Goal: Task Accomplishment & Management: Use online tool/utility

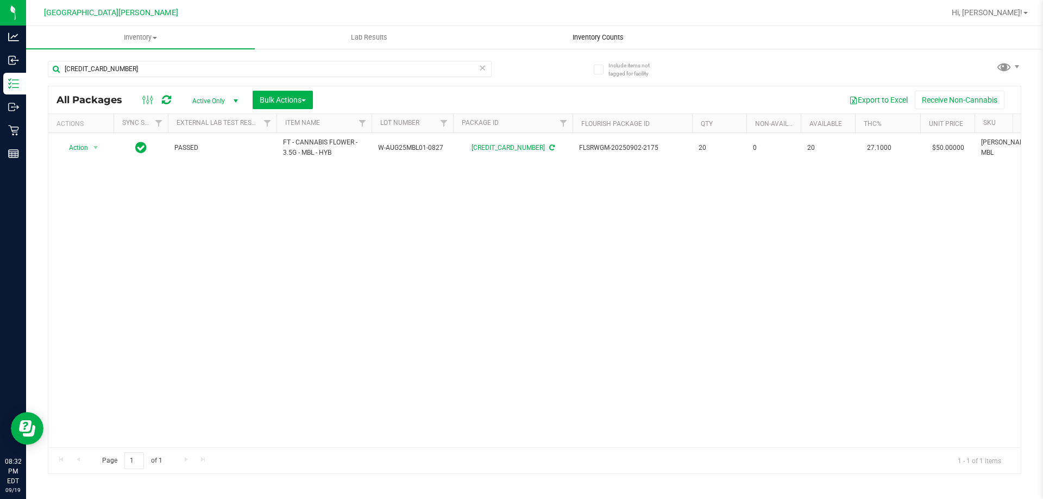
click at [615, 33] on span "Inventory Counts" at bounding box center [598, 38] width 80 height 10
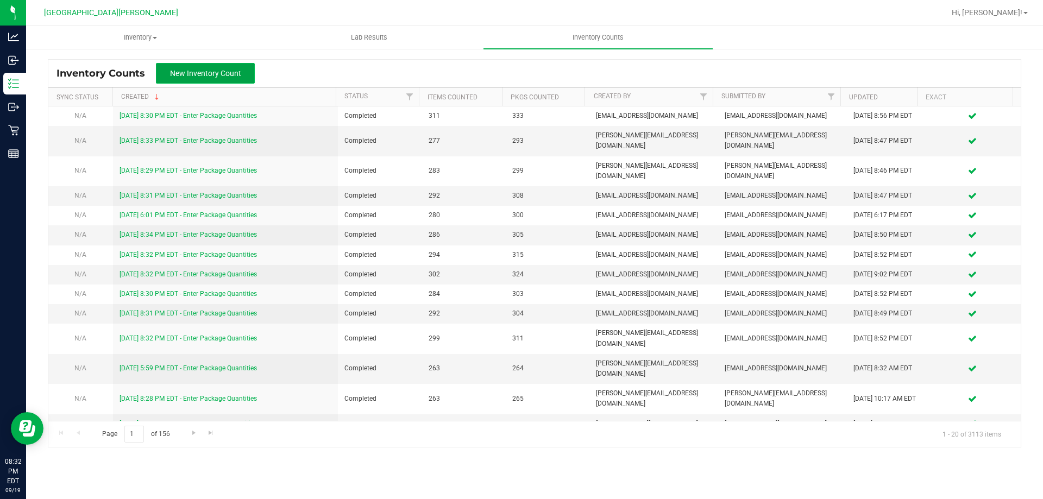
click at [179, 75] on span "New Inventory Count" at bounding box center [205, 73] width 71 height 9
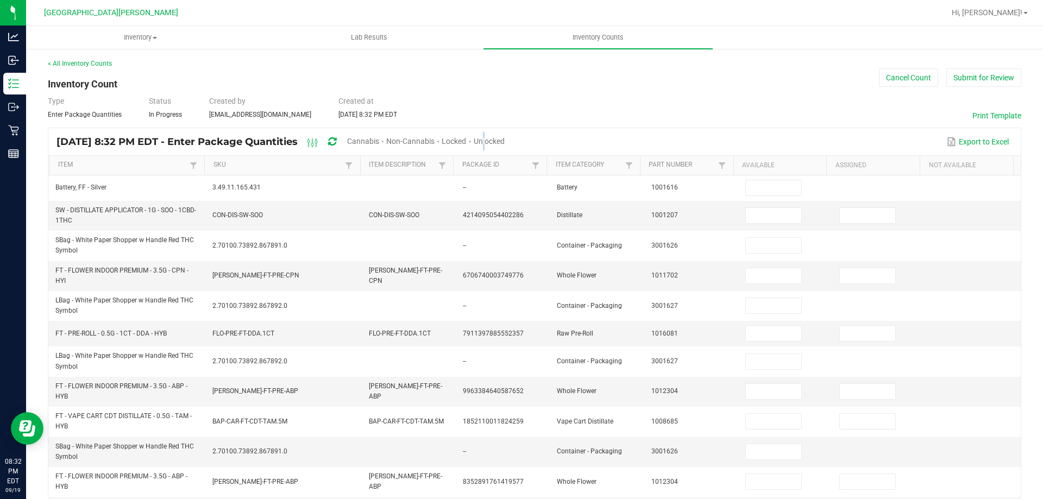
click at [505, 139] on span "Unlocked" at bounding box center [489, 141] width 31 height 9
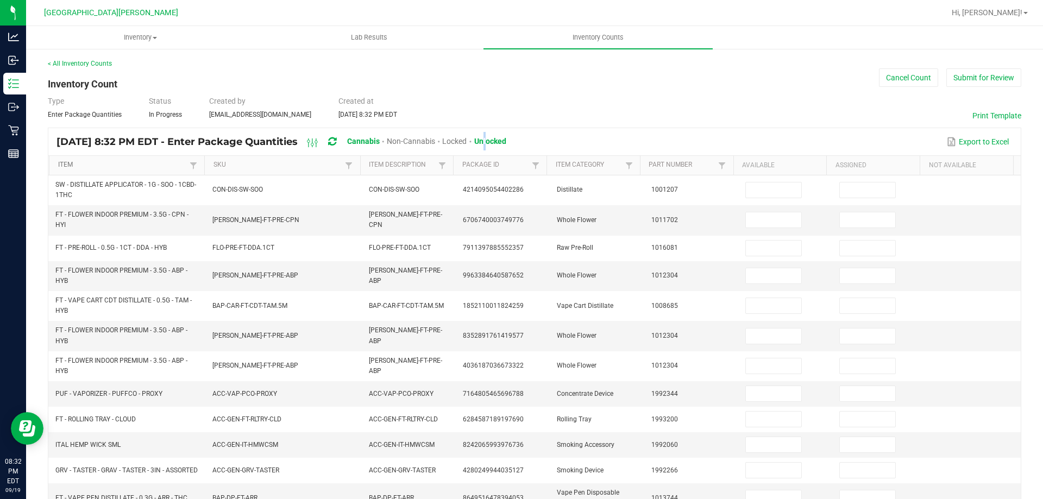
click at [62, 161] on link "Item" at bounding box center [122, 165] width 129 height 9
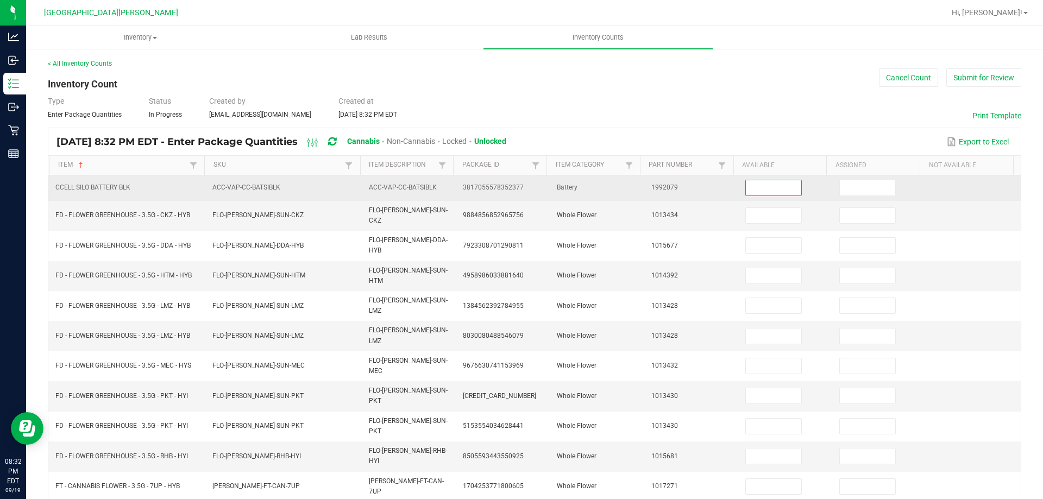
click at [768, 195] on input at bounding box center [773, 187] width 55 height 15
type input "2"
type input "13"
type input "20"
type input "12"
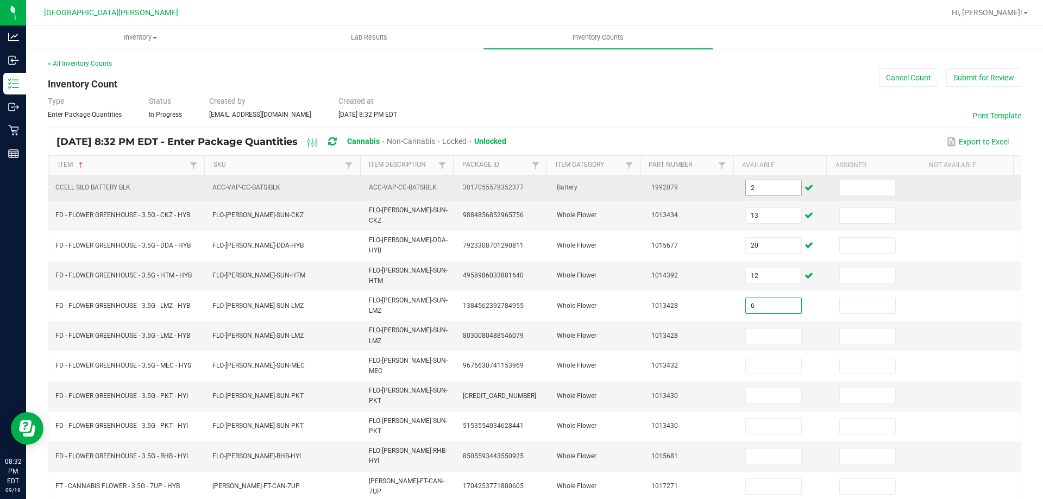
type input "6"
type input "0"
type input "11"
type input "16"
type input "0"
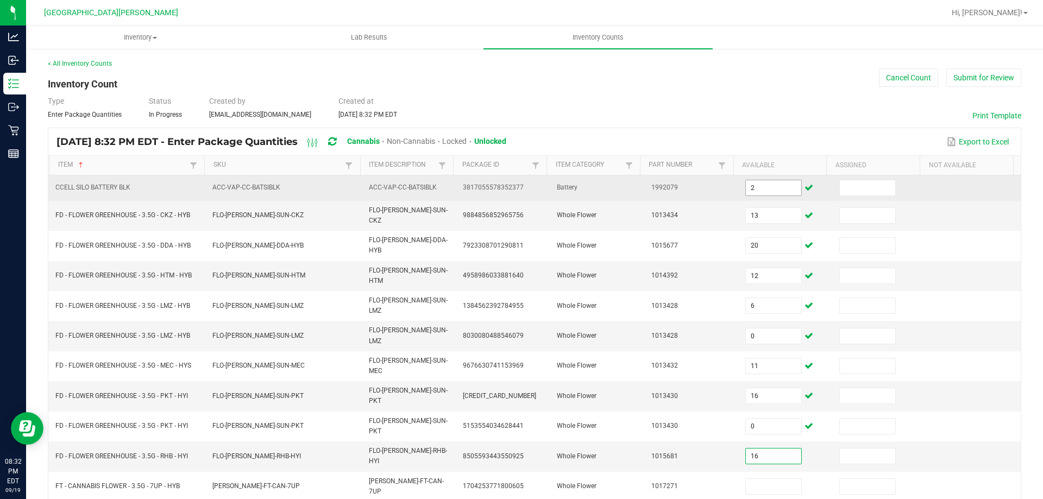
type input "16"
type input "17"
type input "3"
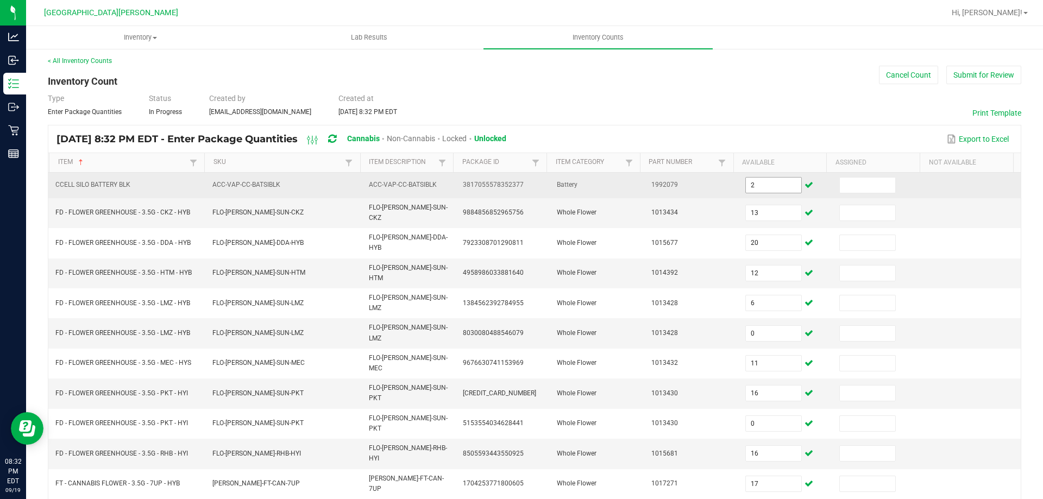
type input "16"
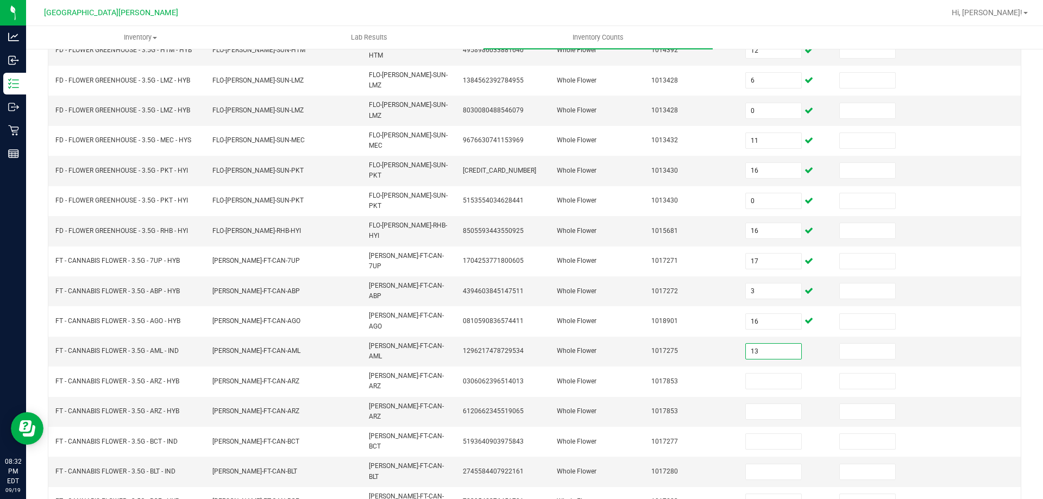
type input "13"
type input "16"
type input "1"
click at [750, 404] on input "1" at bounding box center [773, 411] width 55 height 15
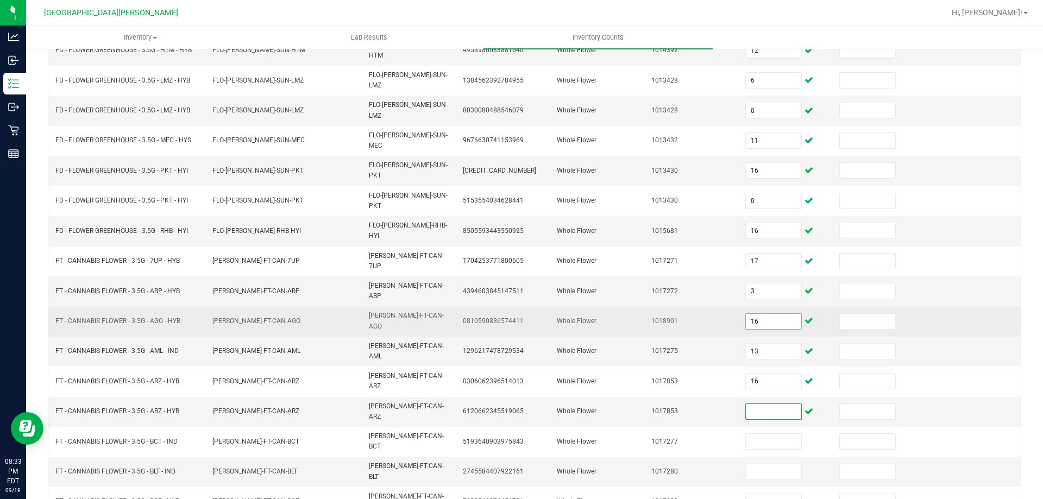
click at [760, 314] on input "16" at bounding box center [773, 321] width 55 height 15
type input "13"
type input "16"
type input "0"
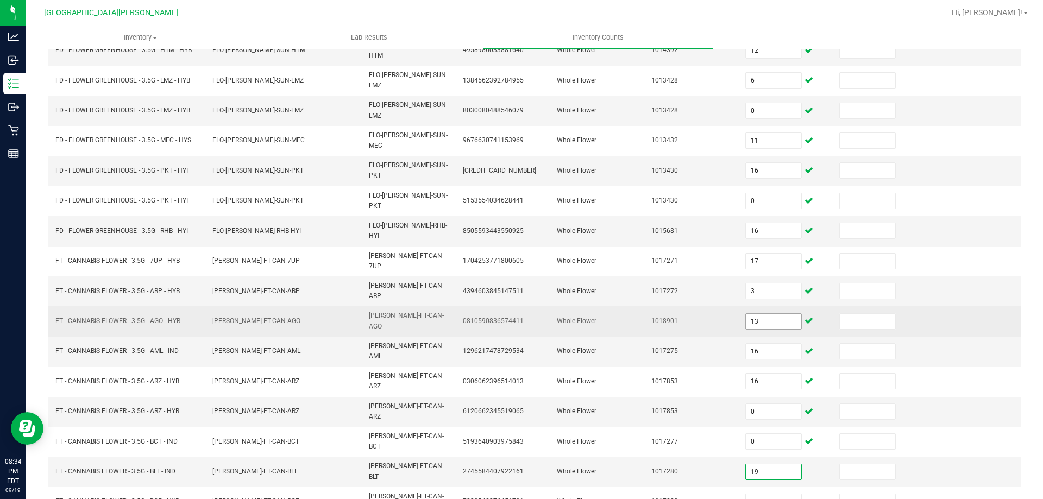
type input "19"
type input "4"
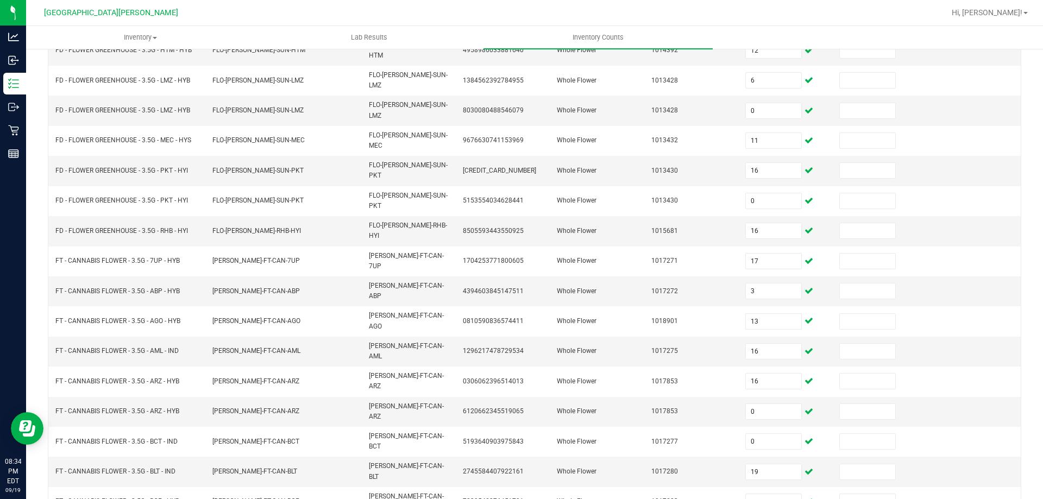
type input "1"
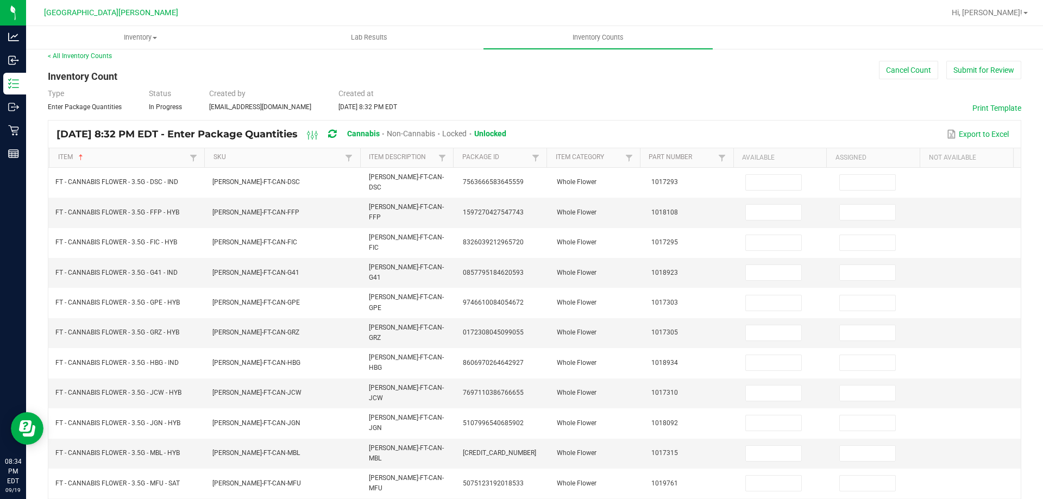
scroll to position [0, 0]
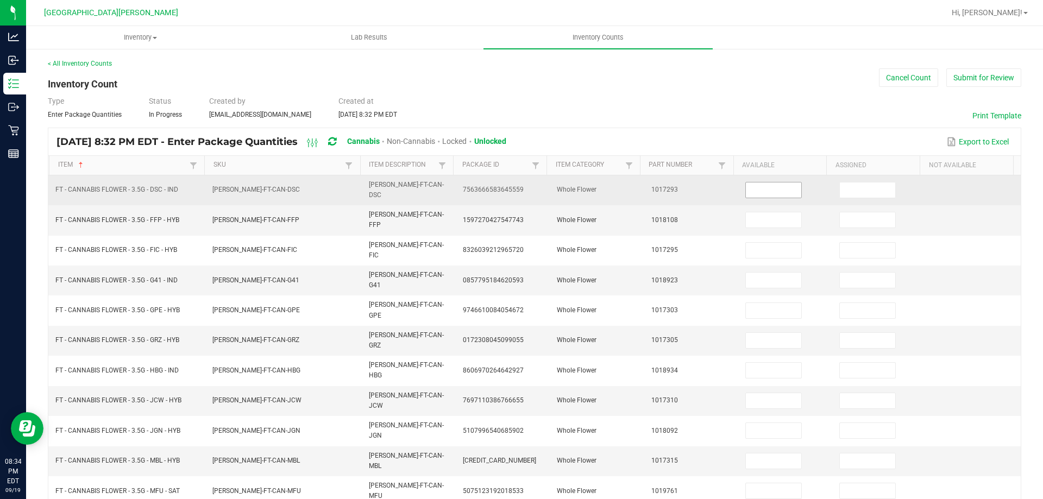
click at [747, 186] on input at bounding box center [773, 190] width 55 height 15
type input "6"
type input "4"
type input "8"
type input "1"
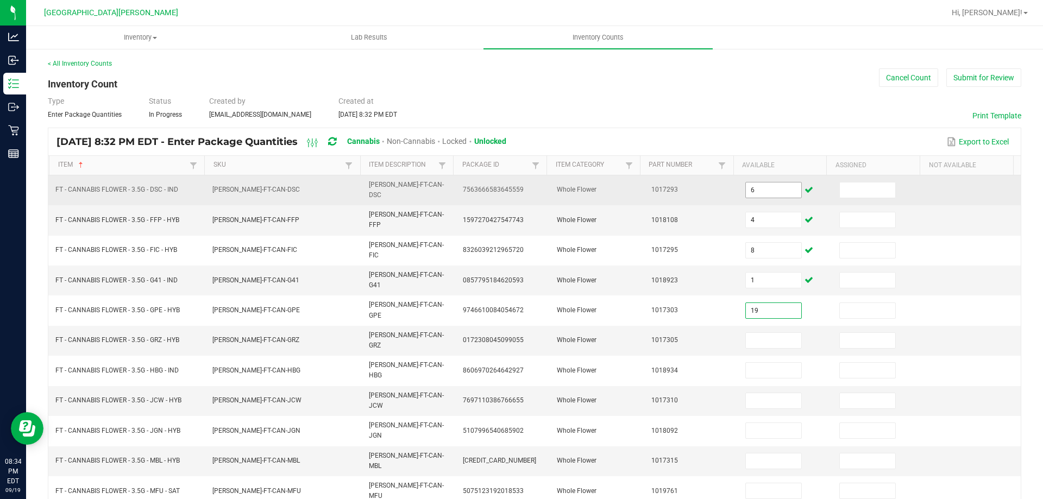
type input "19"
type input "15"
type input "14"
type input "17"
type input "10"
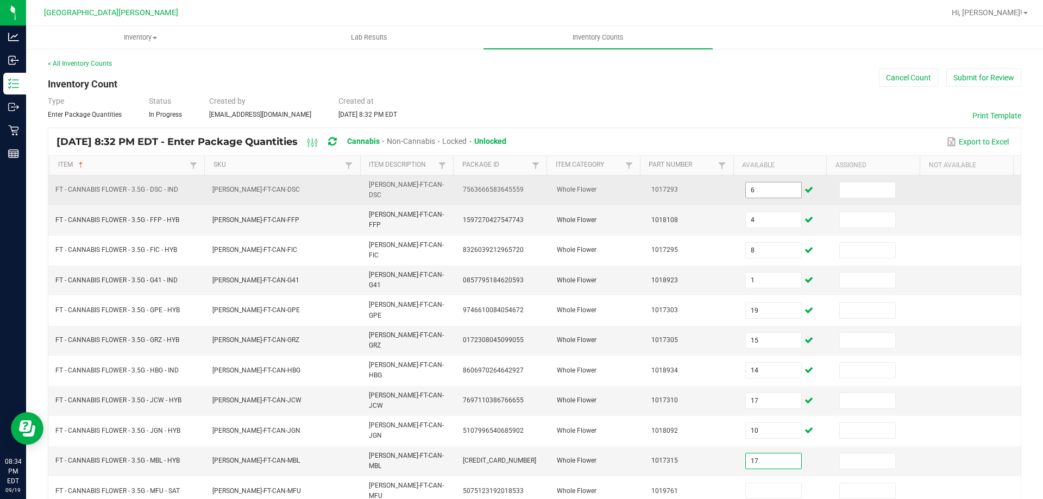
type input "17"
type input "16"
type input "4"
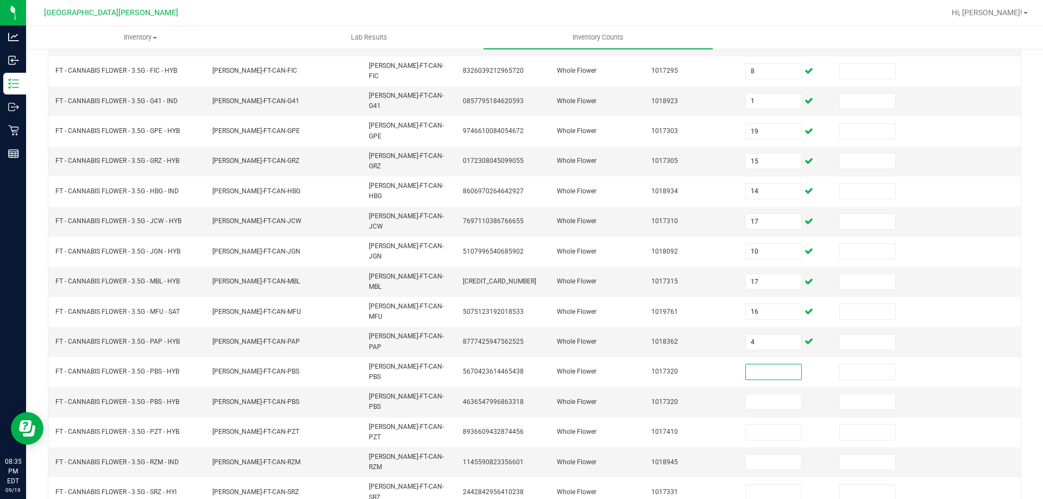
scroll to position [220, 0]
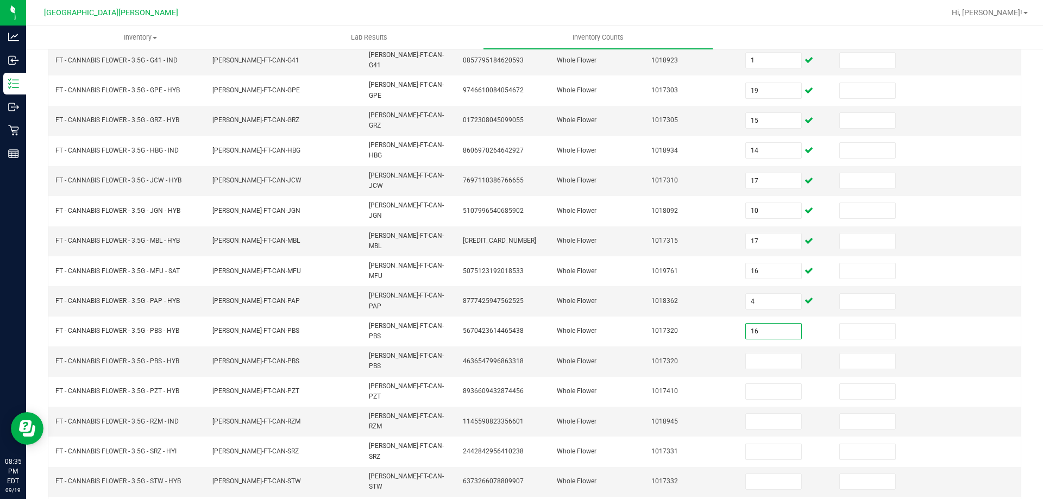
type input "16"
type input "0"
type input "18"
type input "4"
type input "11"
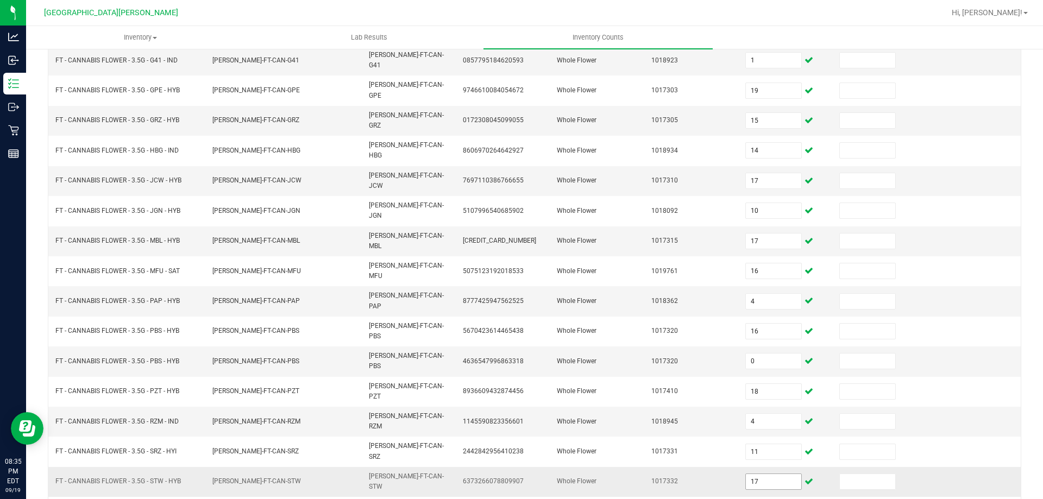
click at [761, 474] on span "17" at bounding box center [774, 482] width 57 height 16
click at [764, 474] on input "17" at bounding box center [773, 481] width 55 height 15
type input "20"
type input "17"
type input "19"
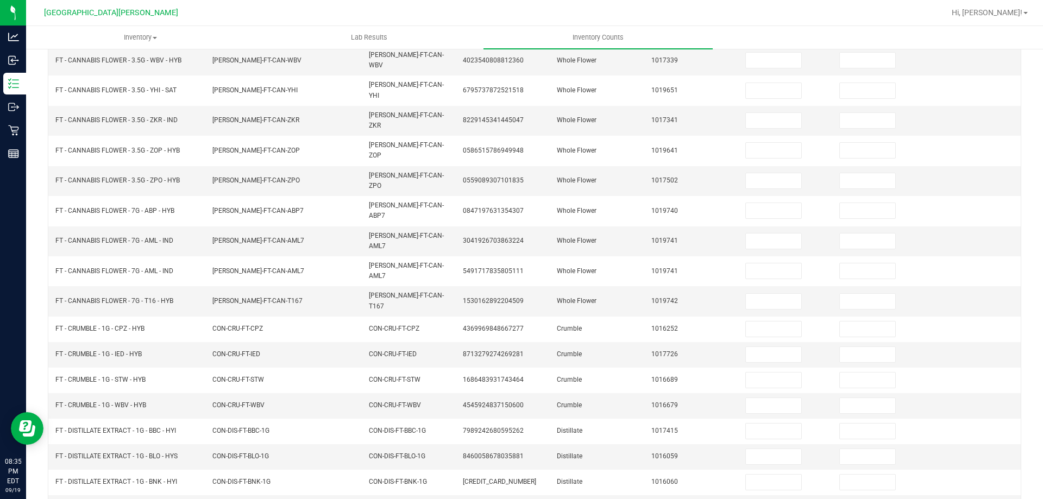
scroll to position [0, 0]
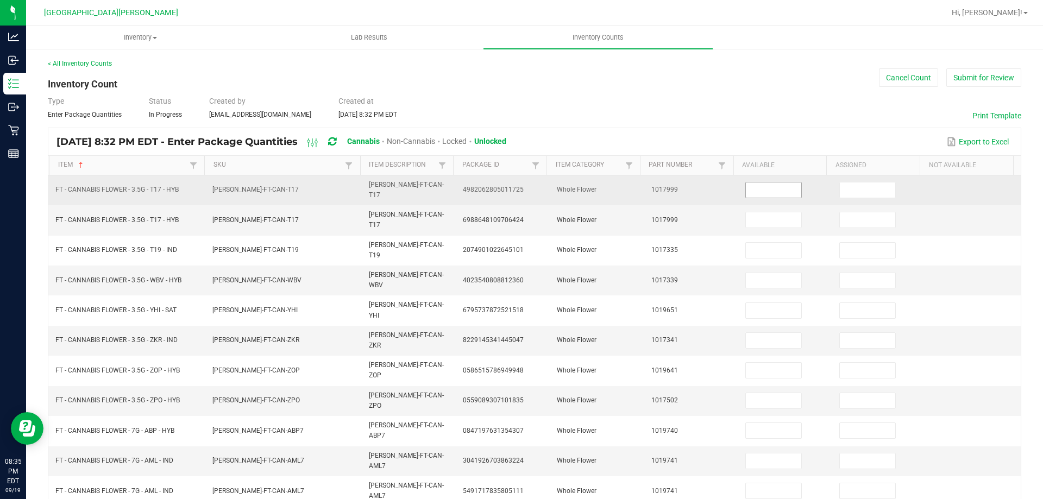
click at [761, 183] on input at bounding box center [773, 190] width 55 height 15
type input "15"
type input "0"
type input "8"
type input "1"
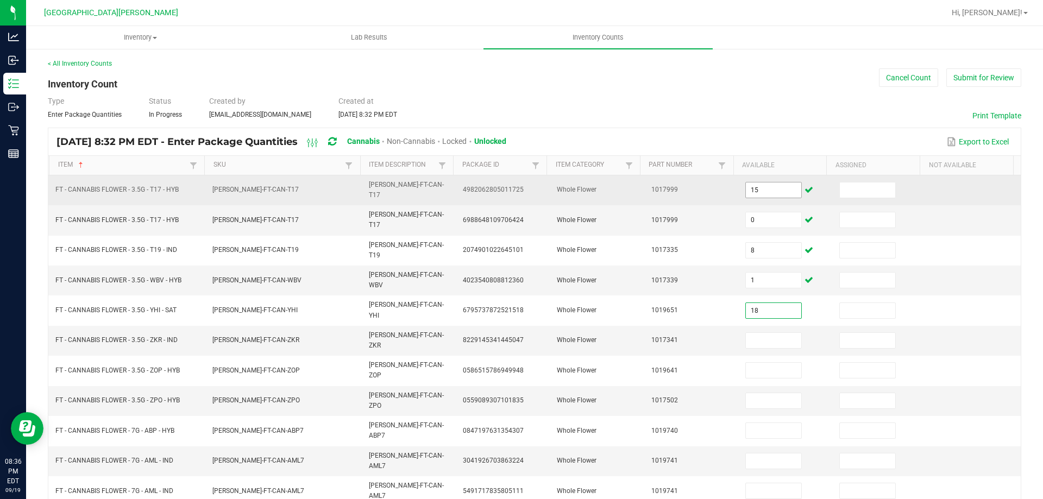
type input "18"
type input "6"
type input "17"
type input "9"
type input "4"
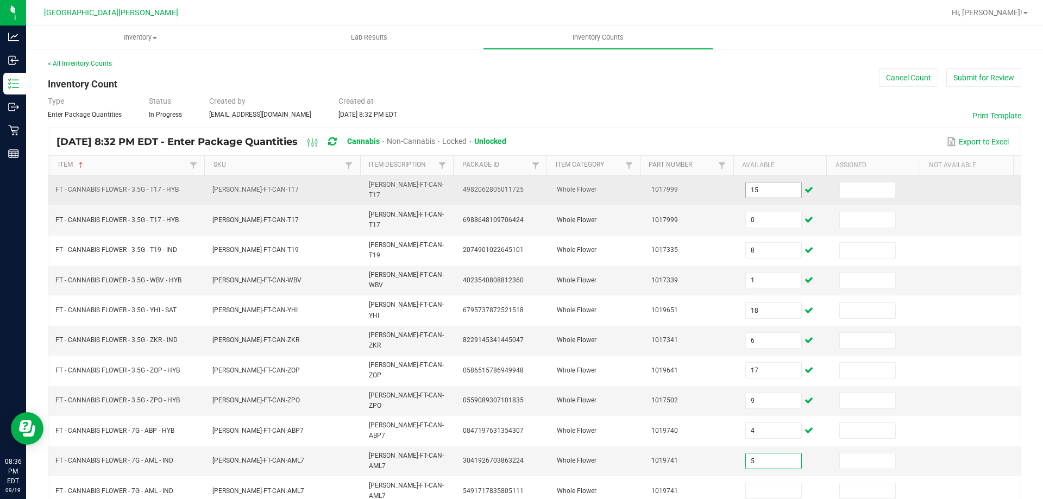
type input "5"
type input "0"
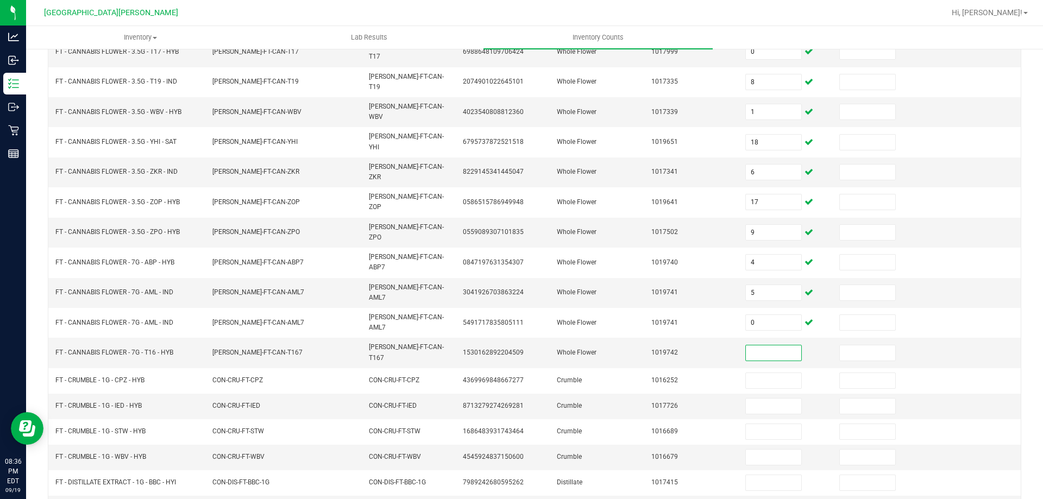
scroll to position [226, 0]
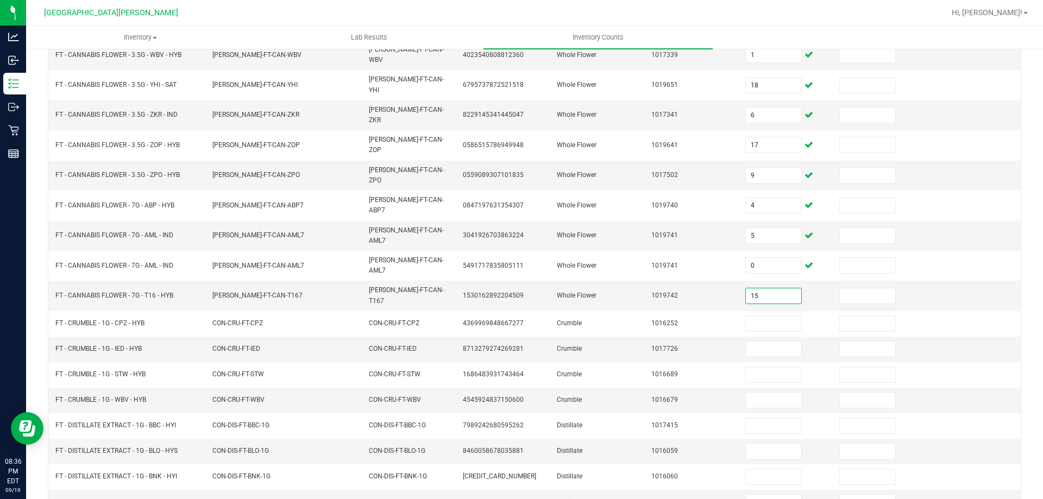
type input "15"
type input "8"
type input "3"
type input "8"
type input "5"
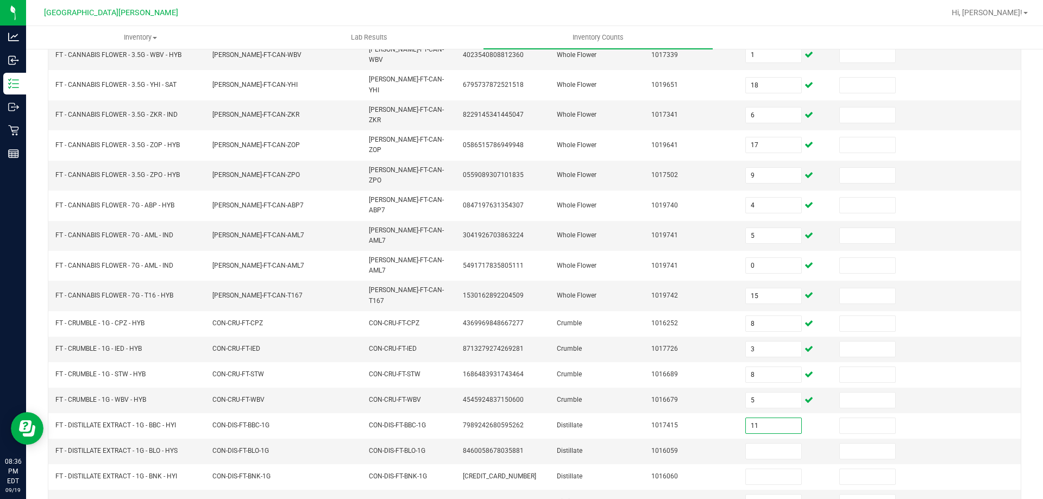
type input "11"
type input "9"
type input "2"
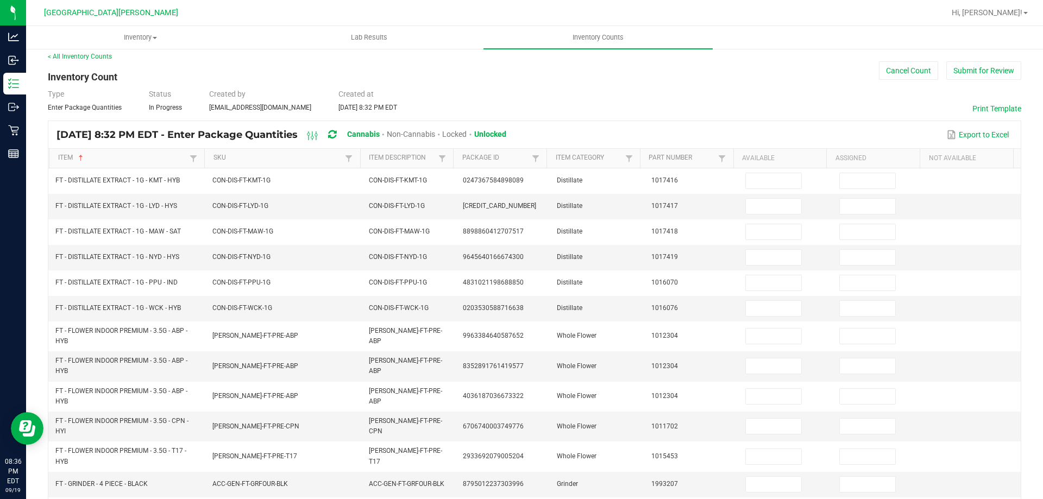
scroll to position [0, 0]
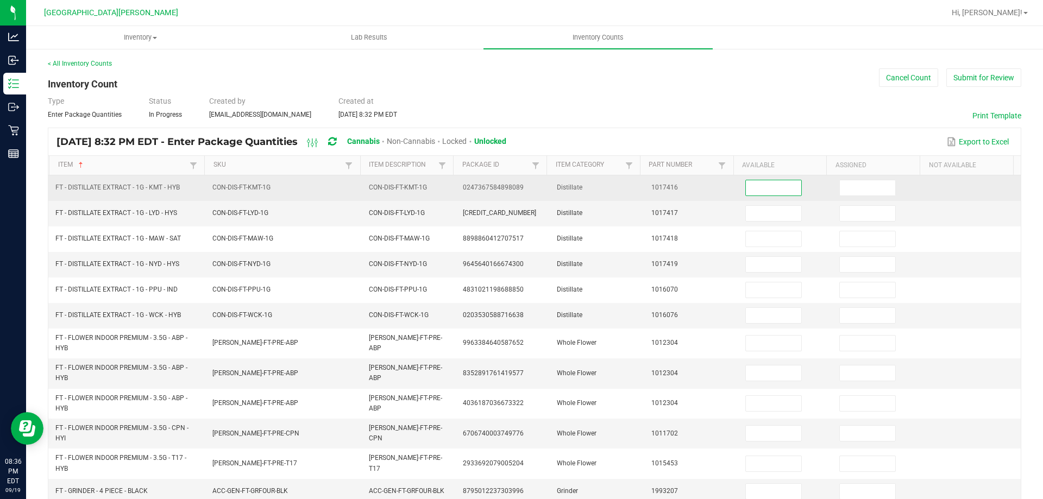
click at [778, 185] on input at bounding box center [773, 187] width 55 height 15
type input "7"
type input "2"
type input "4"
type input "10"
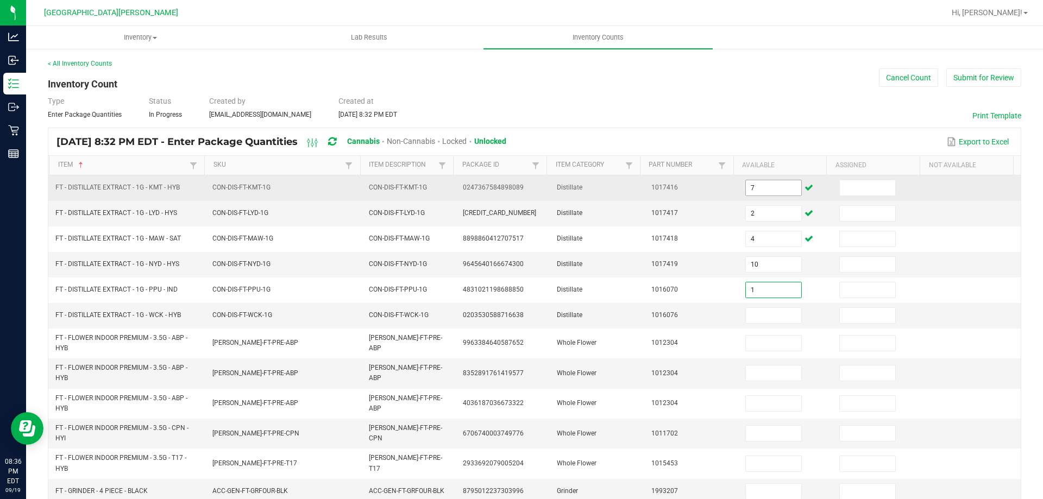
type input "1"
type input "7"
type input "0"
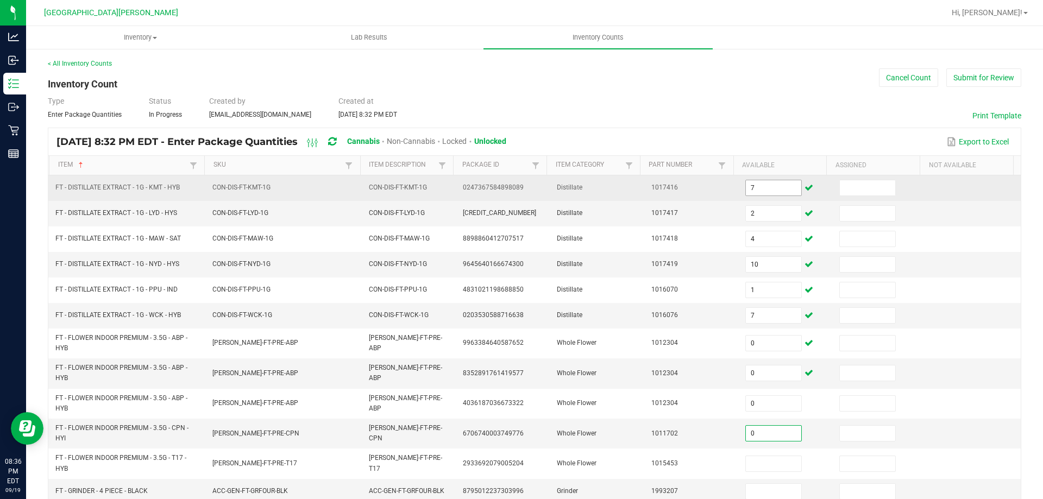
type input "0"
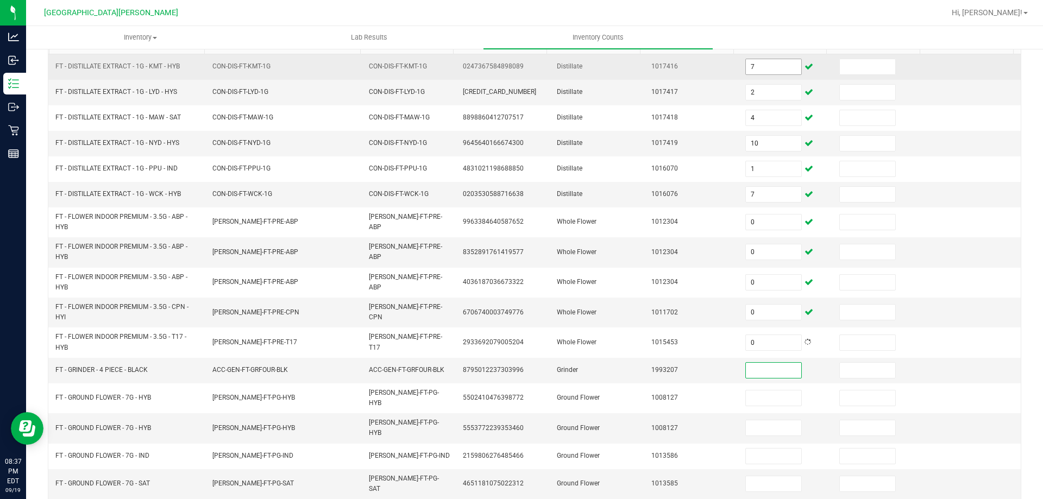
scroll to position [248, 0]
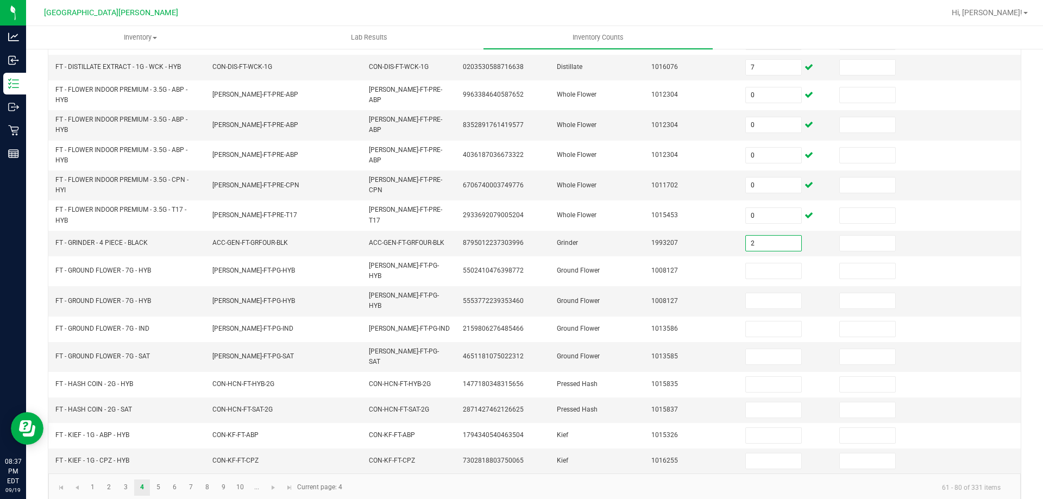
type input "2"
type input "14"
type input "0"
type input "1"
type input "7"
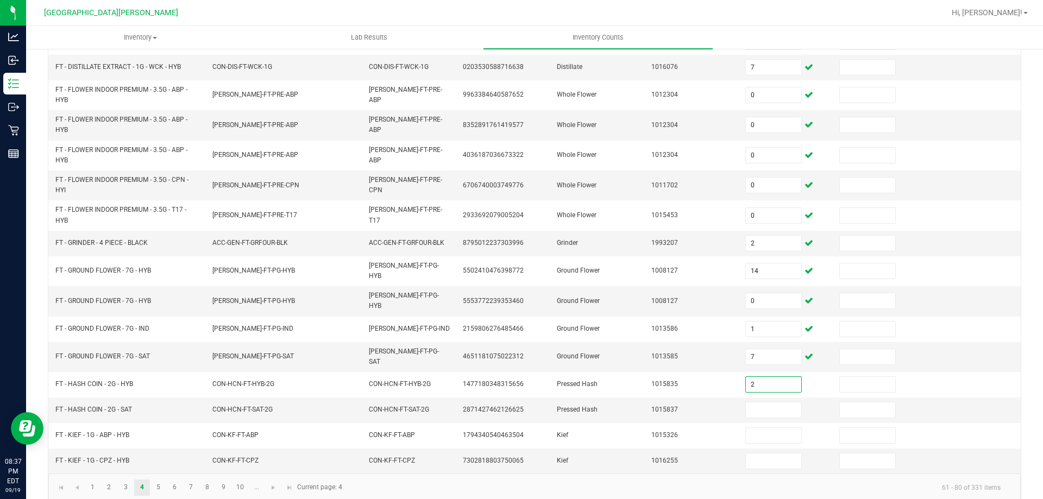
type input "2"
type input "1"
type input "7"
type input "2"
click at [157, 480] on link "5" at bounding box center [159, 488] width 16 height 16
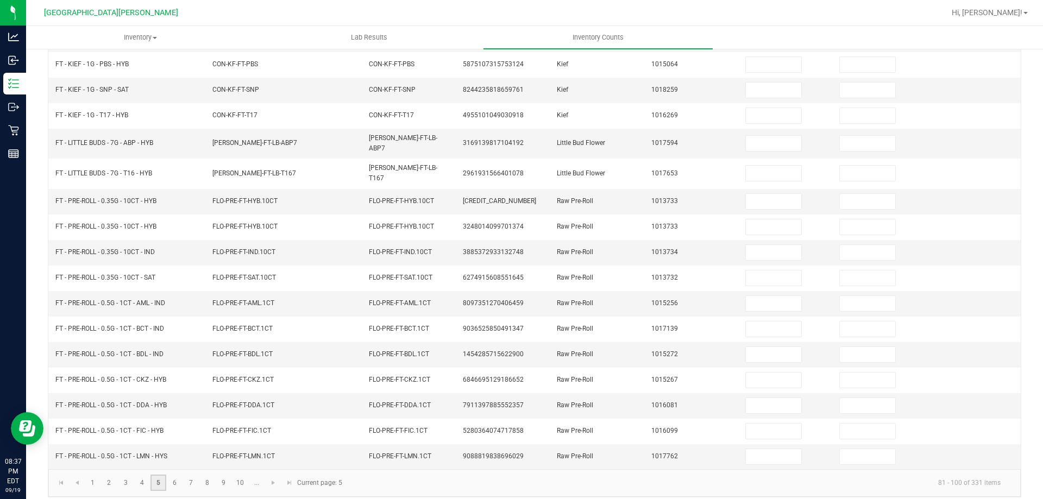
scroll to position [0, 0]
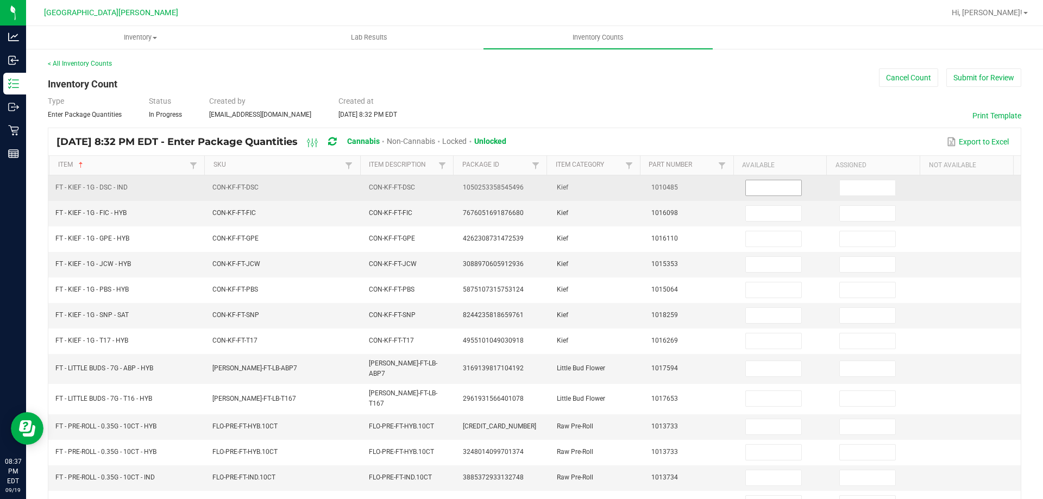
click at [746, 185] on input at bounding box center [773, 187] width 55 height 15
type input "6"
type input "8"
type input "5"
type input "8"
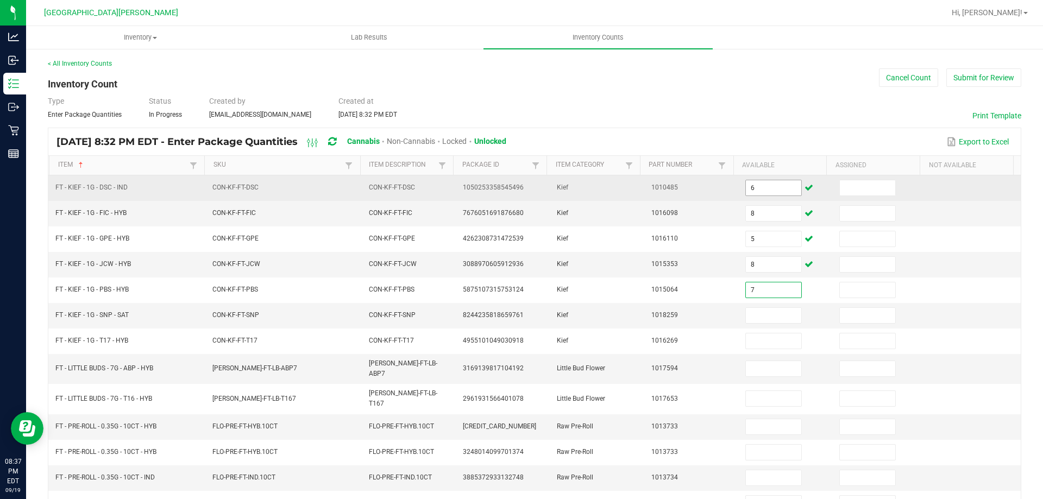
type input "7"
type input "4"
type input "5"
type input "0"
type input "10"
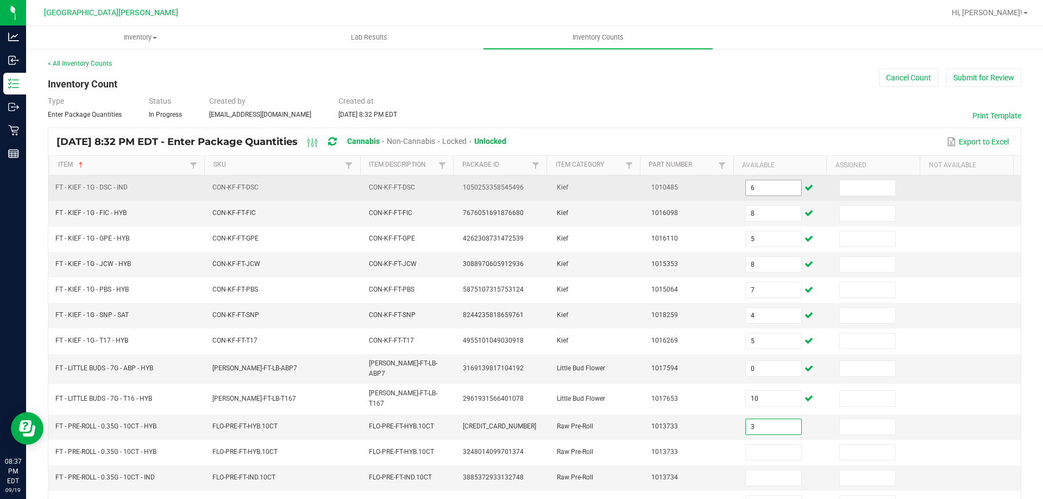
type input "3"
type input "0"
type input "10"
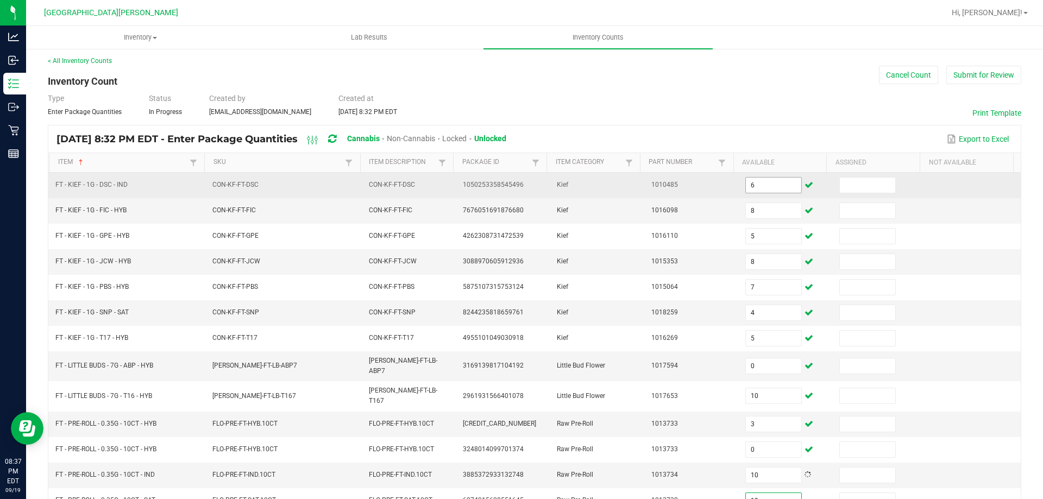
type input "13"
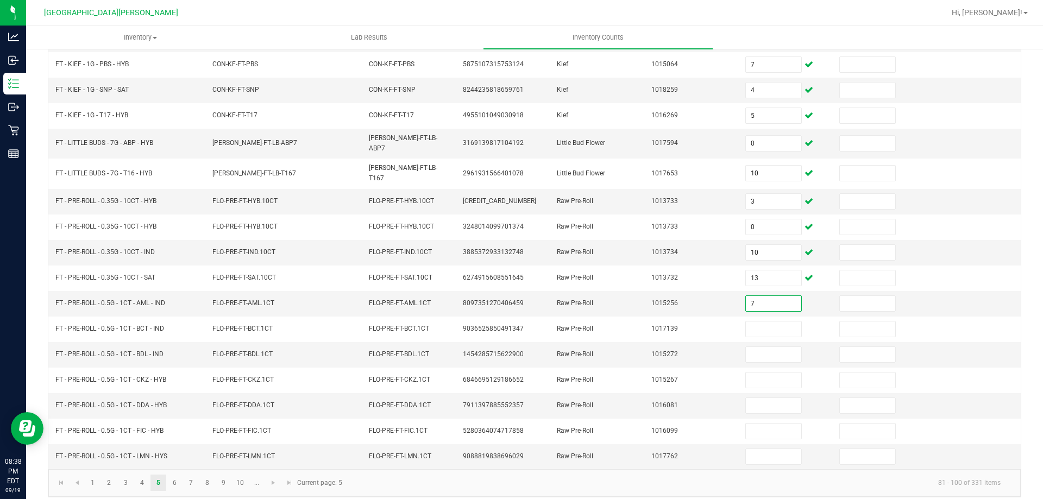
type input "7"
type input "18"
type input "2"
type input "10"
type input "0"
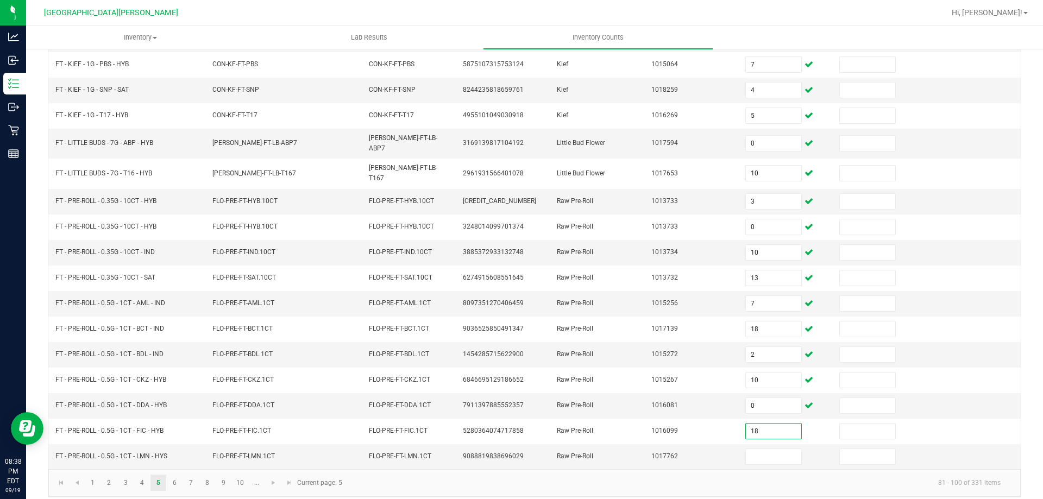
type input "18"
type input "13"
click at [176, 475] on link "6" at bounding box center [175, 483] width 16 height 16
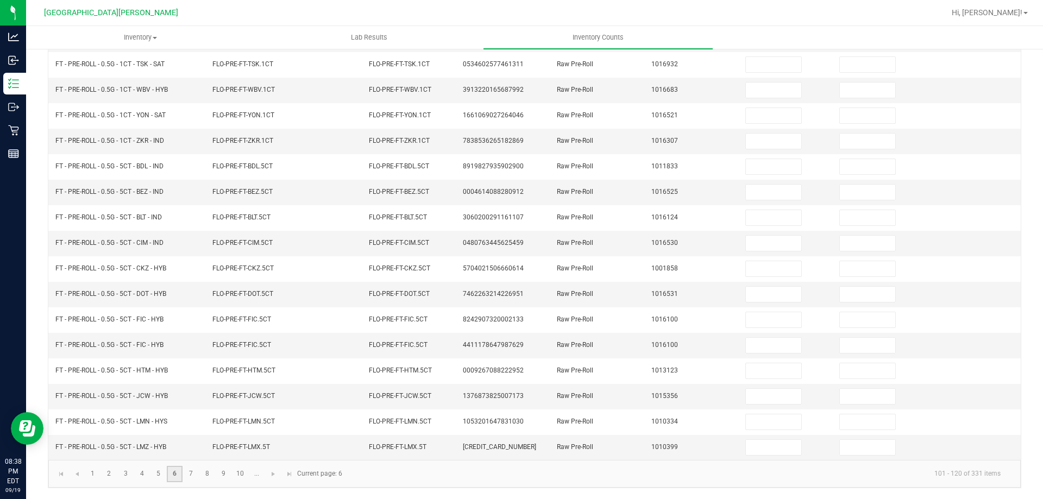
scroll to position [0, 0]
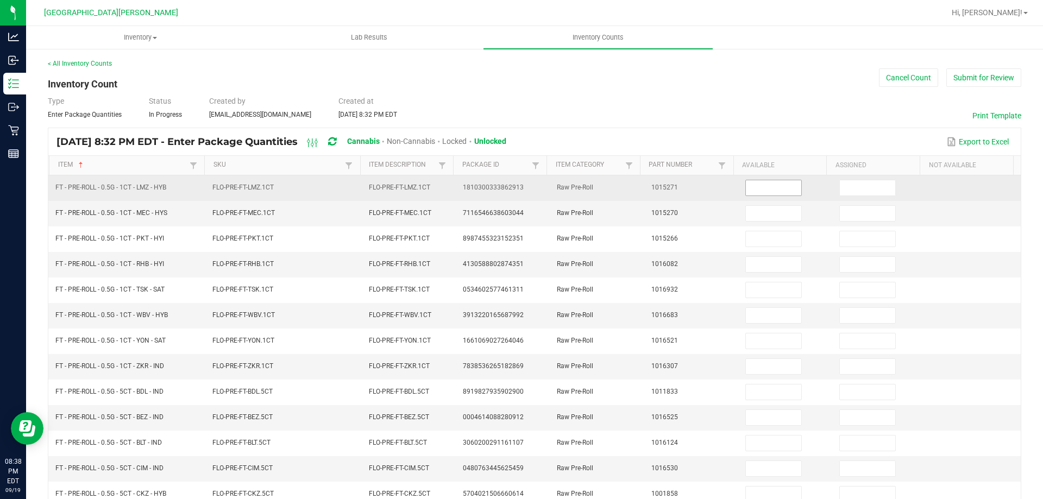
click at [757, 181] on input at bounding box center [773, 187] width 55 height 15
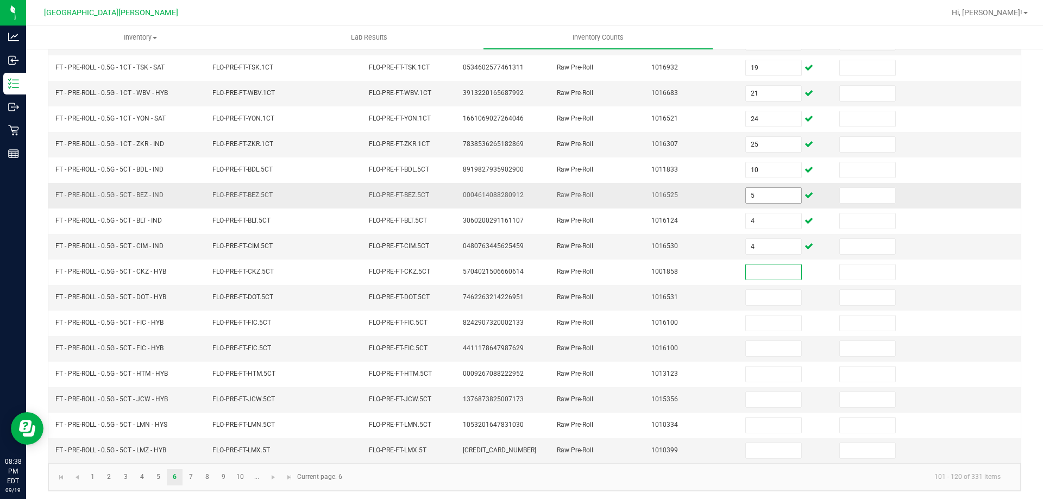
scroll to position [226, 0]
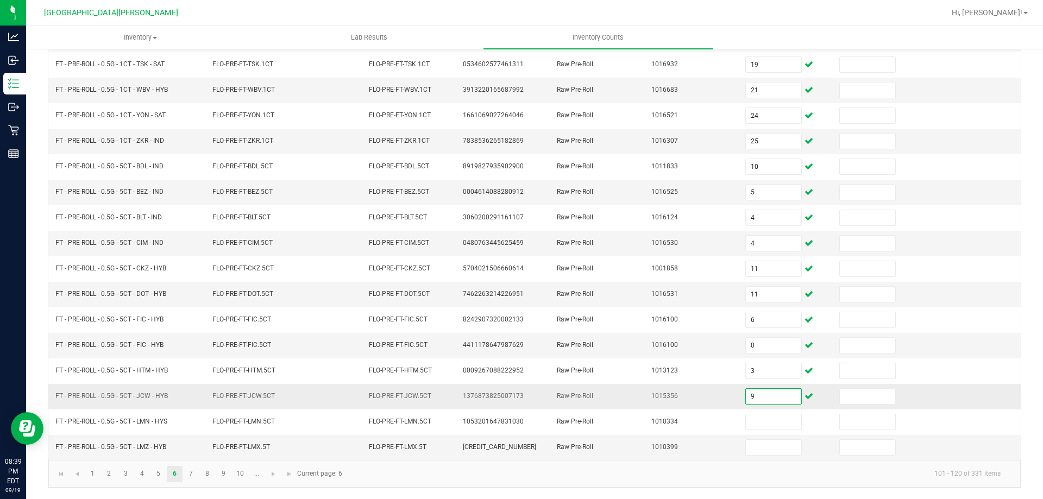
click at [759, 398] on input "9" at bounding box center [773, 396] width 55 height 15
click at [187, 473] on link "7" at bounding box center [191, 474] width 16 height 16
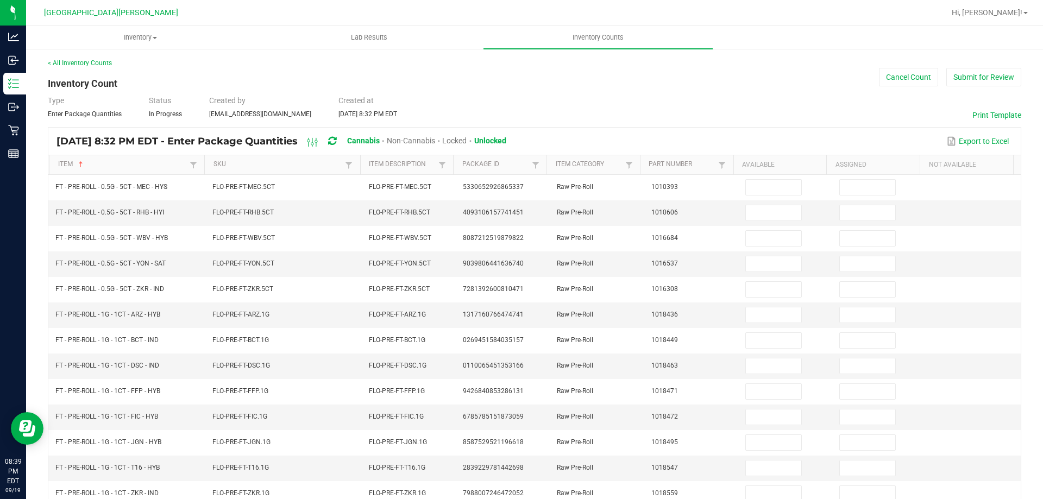
scroll to position [0, 0]
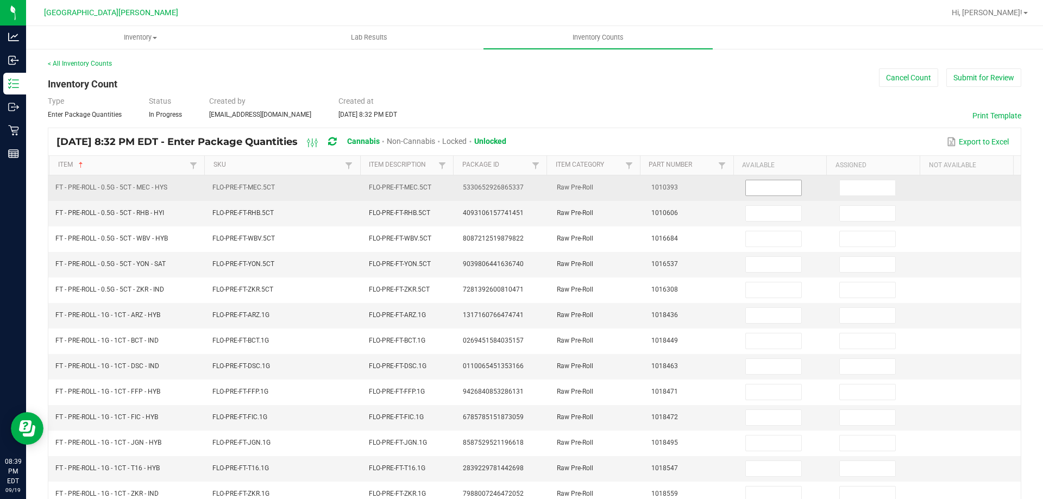
click at [746, 180] on span at bounding box center [774, 188] width 57 height 16
click at [756, 189] on input at bounding box center [773, 187] width 55 height 15
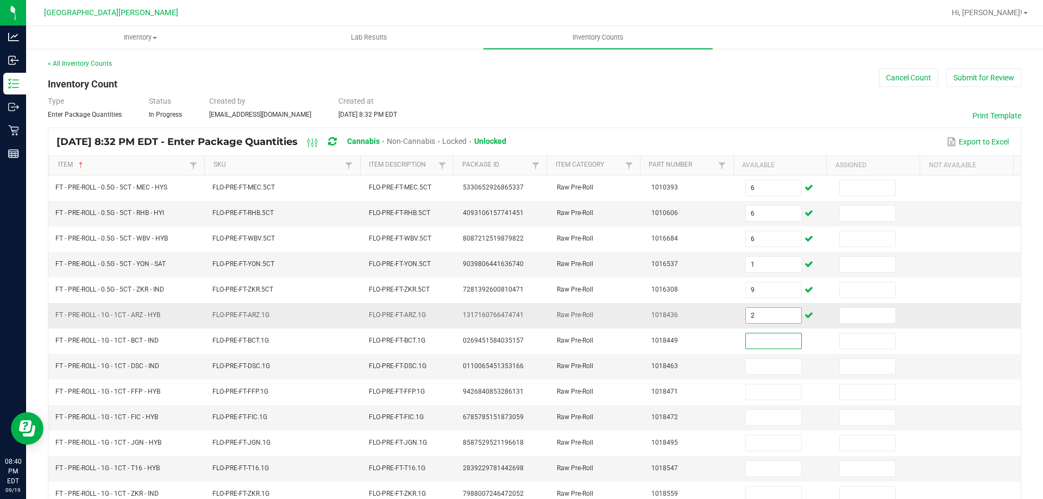
click at [751, 315] on input "2" at bounding box center [773, 315] width 55 height 15
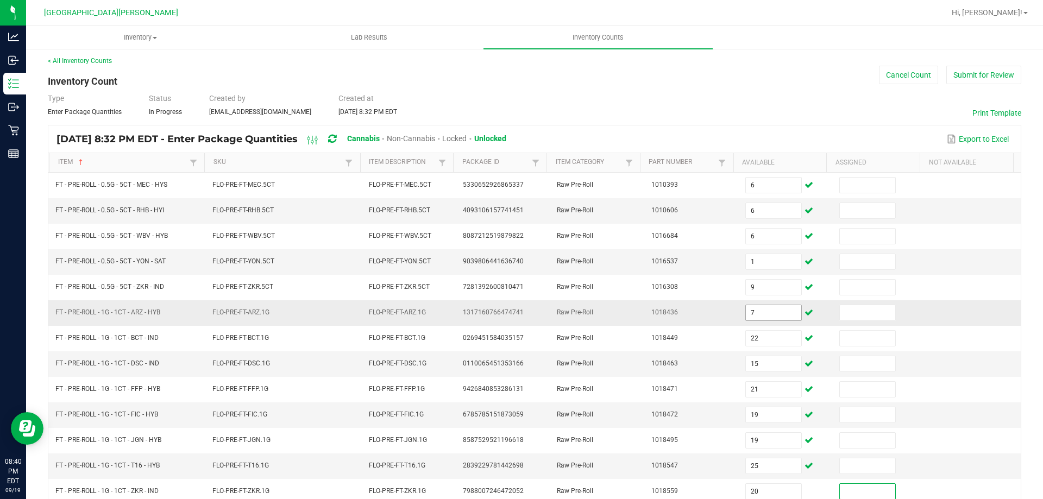
scroll to position [226, 0]
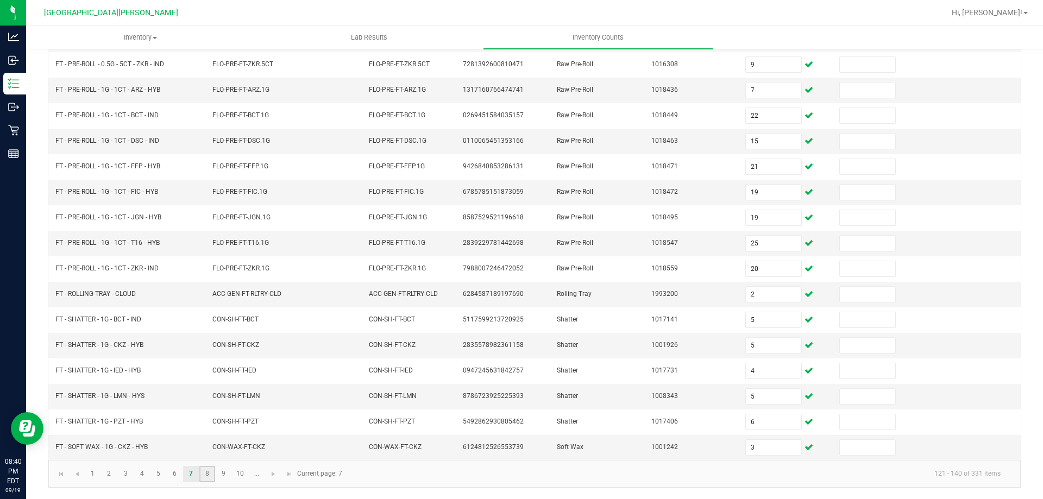
click at [212, 466] on link "8" at bounding box center [207, 474] width 16 height 16
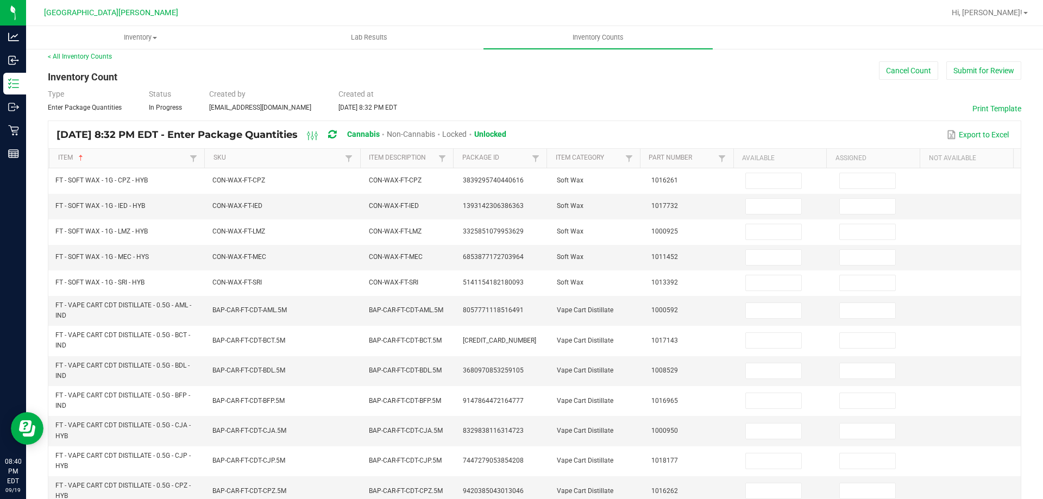
scroll to position [0, 0]
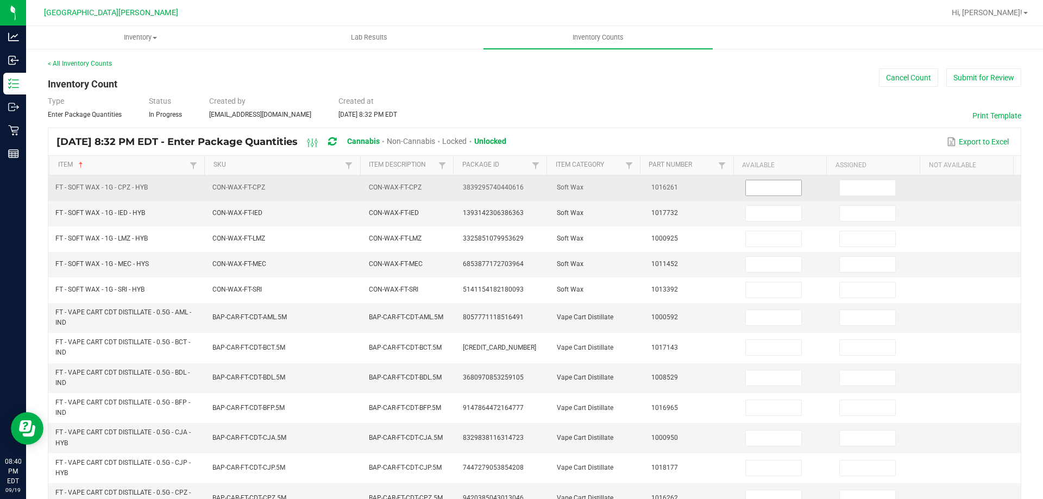
click at [760, 188] on input at bounding box center [773, 187] width 55 height 15
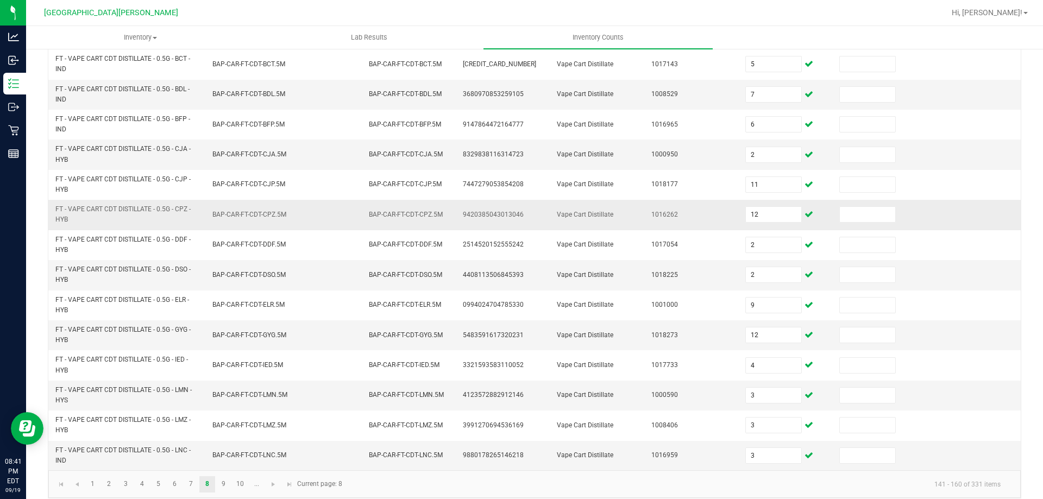
scroll to position [294, 0]
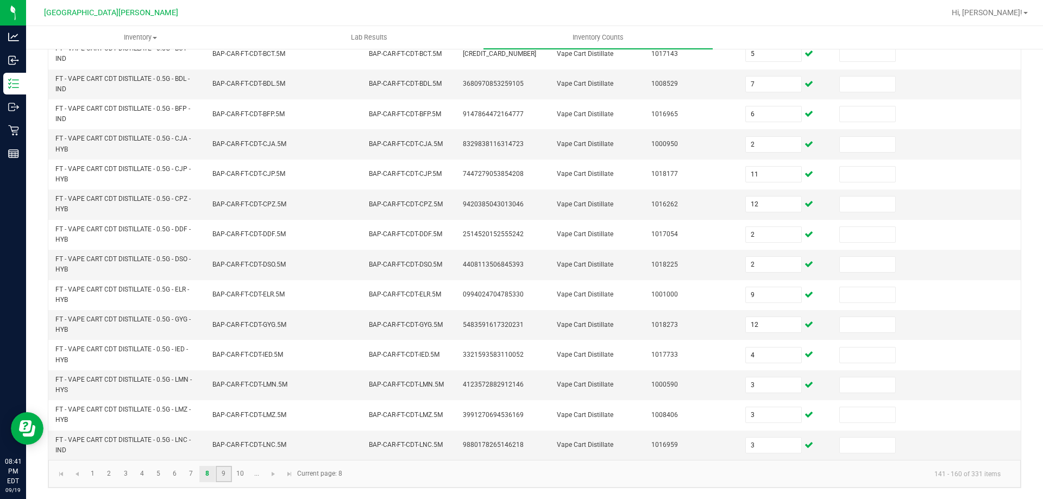
click at [222, 470] on link "9" at bounding box center [224, 474] width 16 height 16
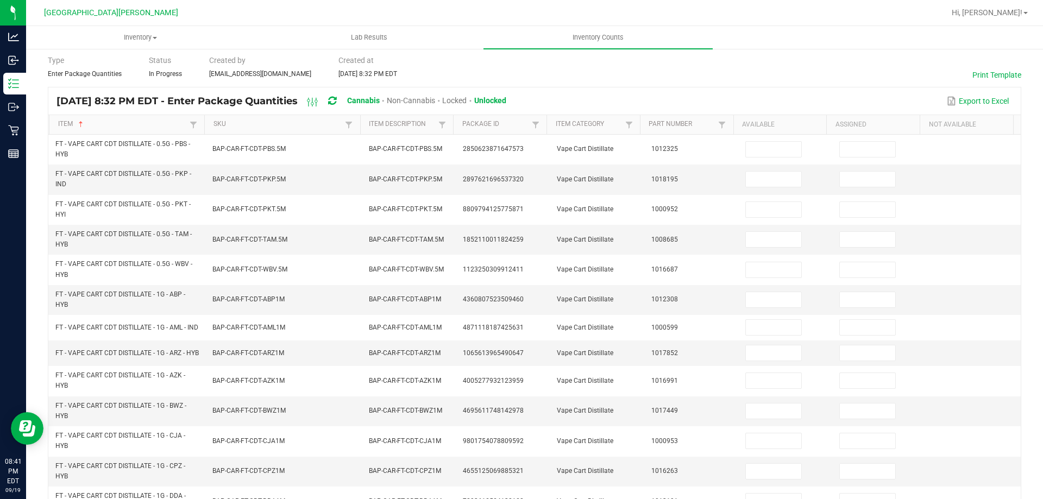
scroll to position [0, 0]
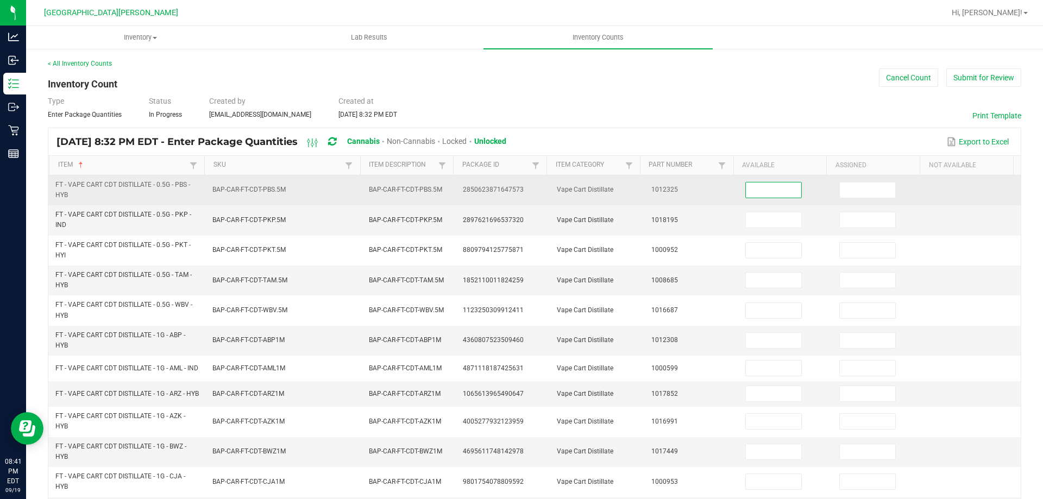
click at [765, 186] on input at bounding box center [773, 190] width 55 height 15
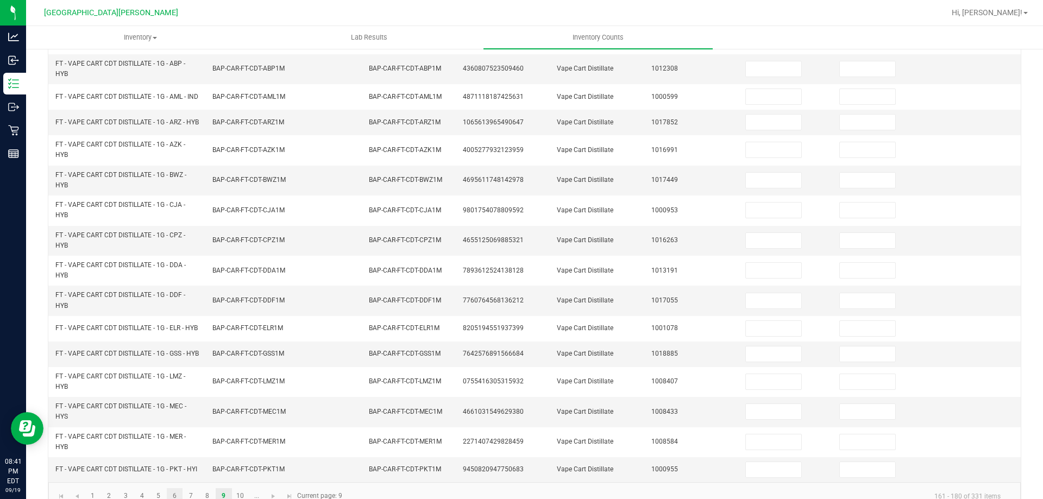
scroll to position [312, 0]
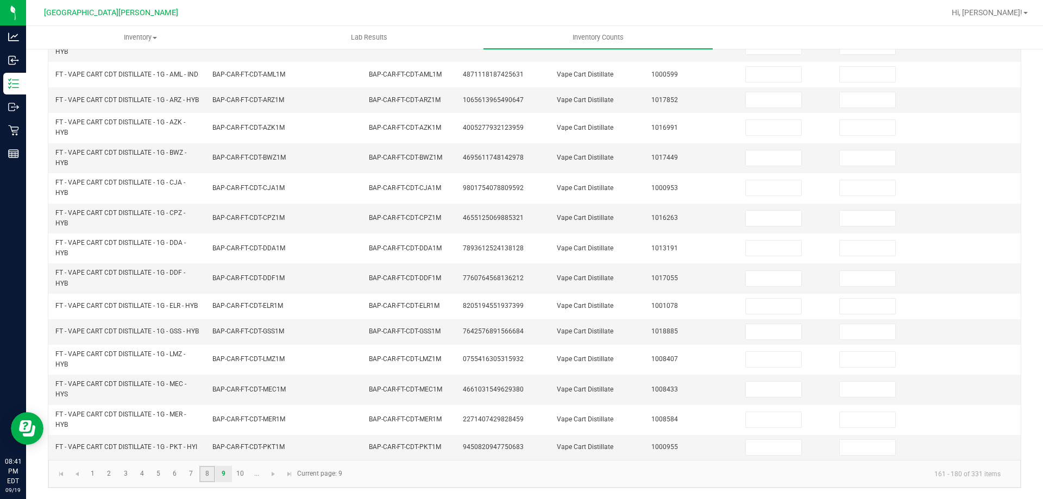
click at [211, 471] on link "8" at bounding box center [207, 474] width 16 height 16
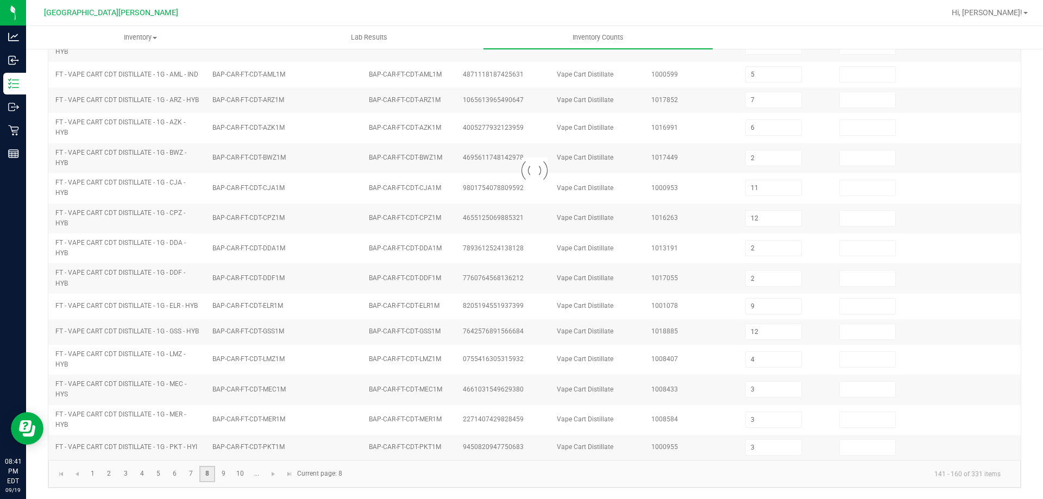
scroll to position [294, 0]
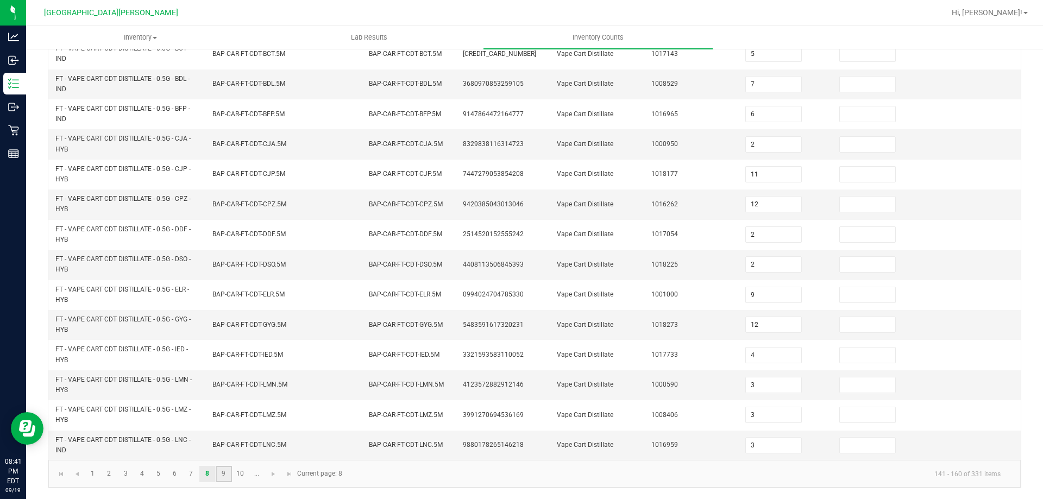
click at [227, 477] on link "9" at bounding box center [224, 474] width 16 height 16
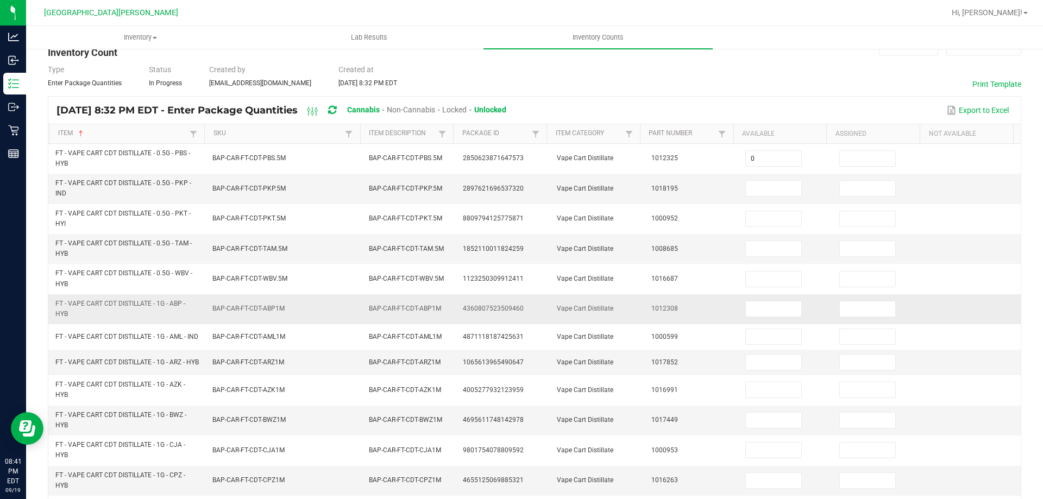
scroll to position [22, 0]
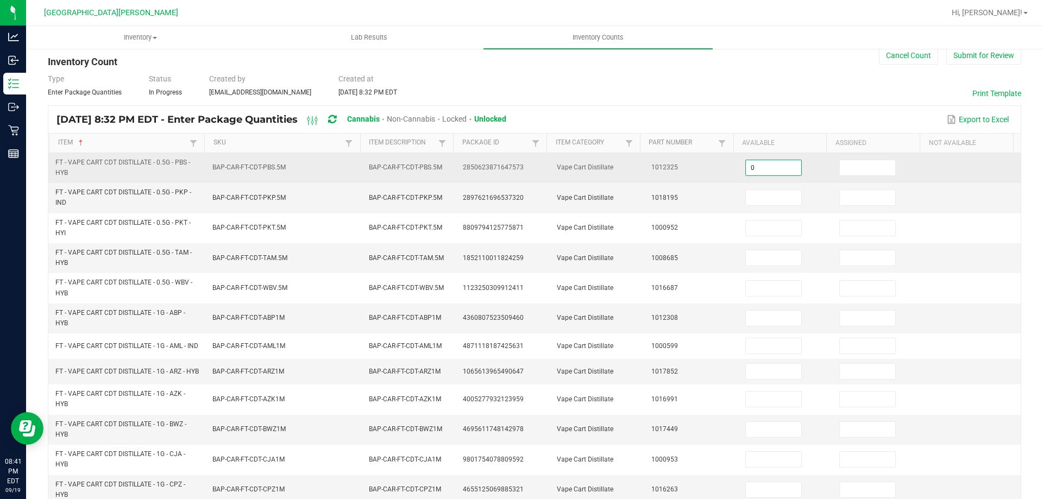
click at [751, 165] on input "0" at bounding box center [773, 167] width 55 height 15
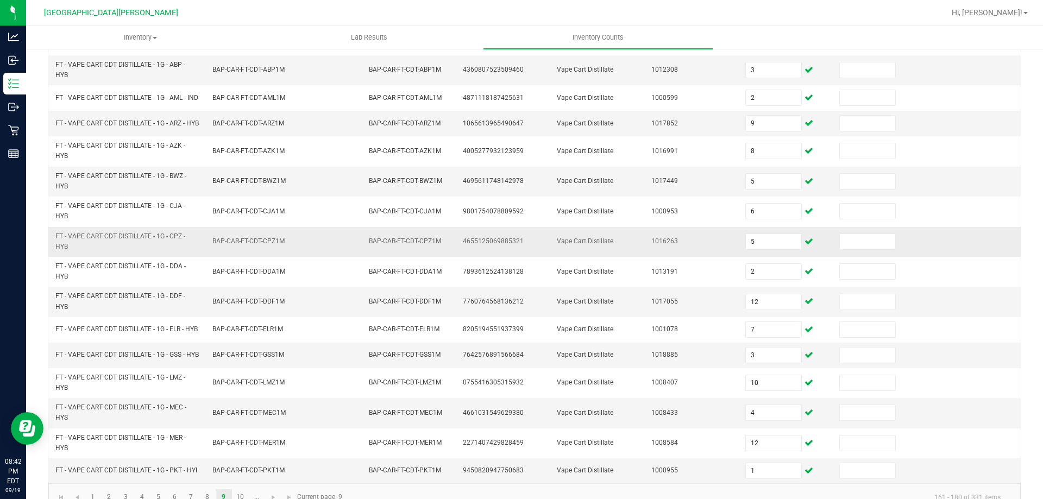
scroll to position [312, 0]
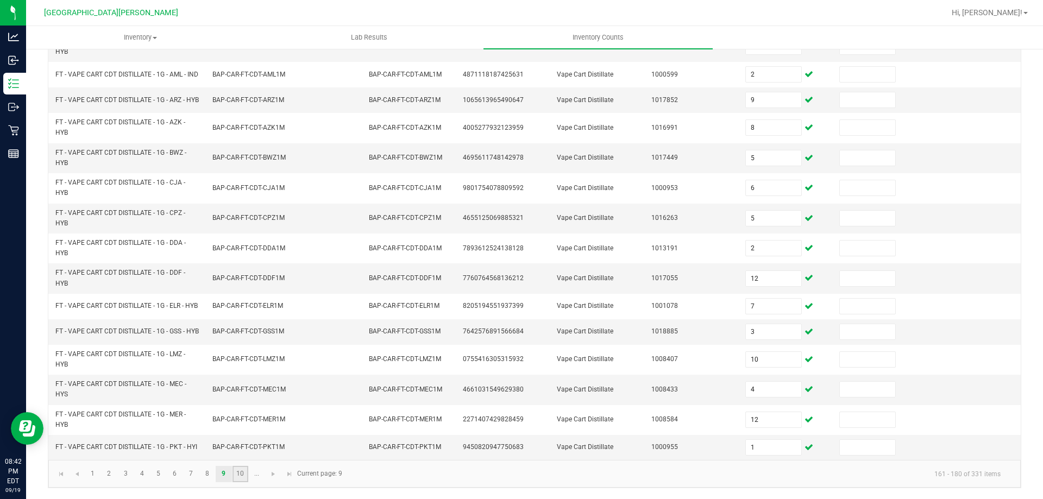
click at [238, 470] on link "10" at bounding box center [241, 474] width 16 height 16
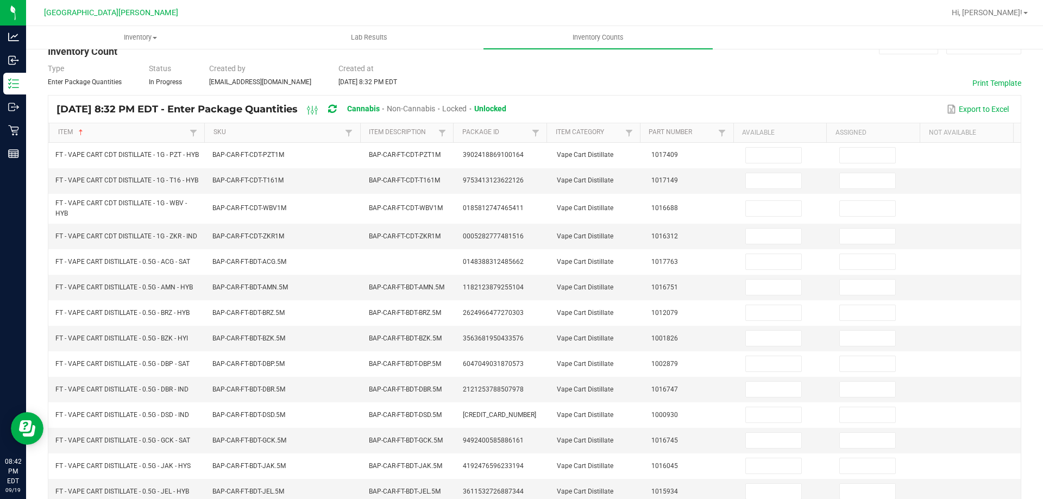
scroll to position [0, 0]
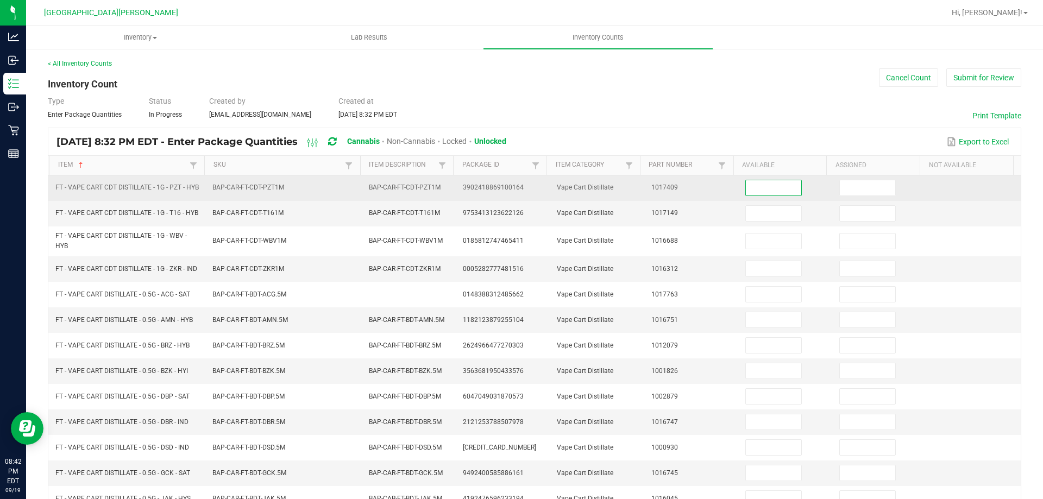
click at [773, 191] on input at bounding box center [773, 187] width 55 height 15
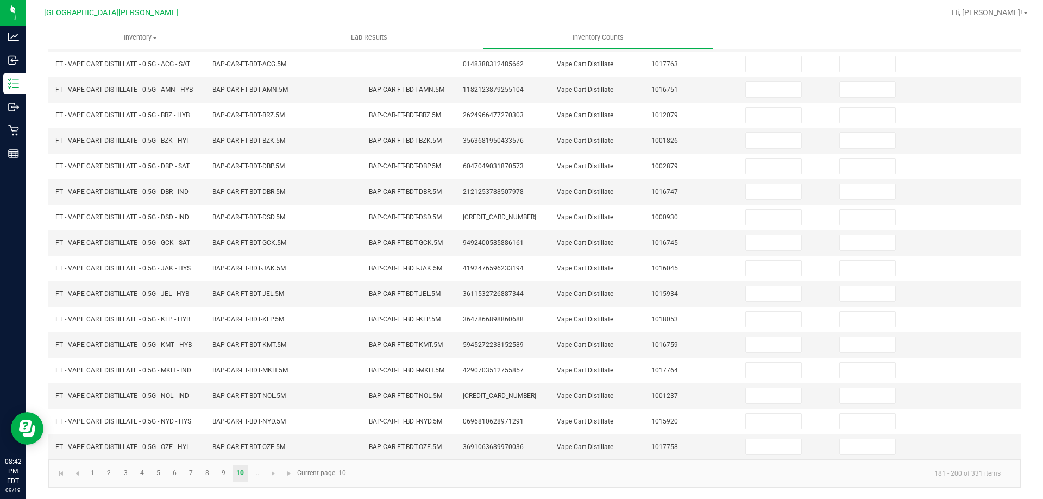
scroll to position [244, 0]
click at [222, 468] on link "9" at bounding box center [224, 474] width 16 height 16
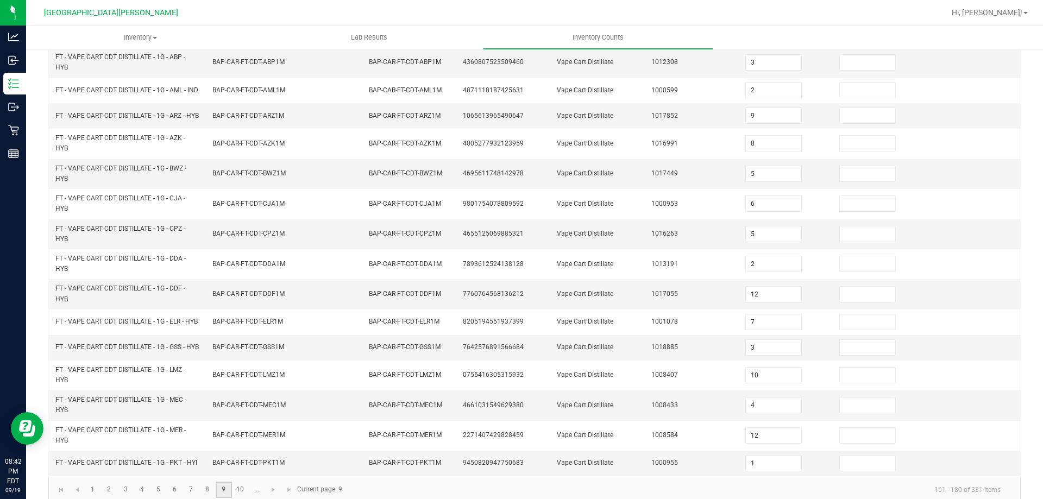
scroll to position [312, 0]
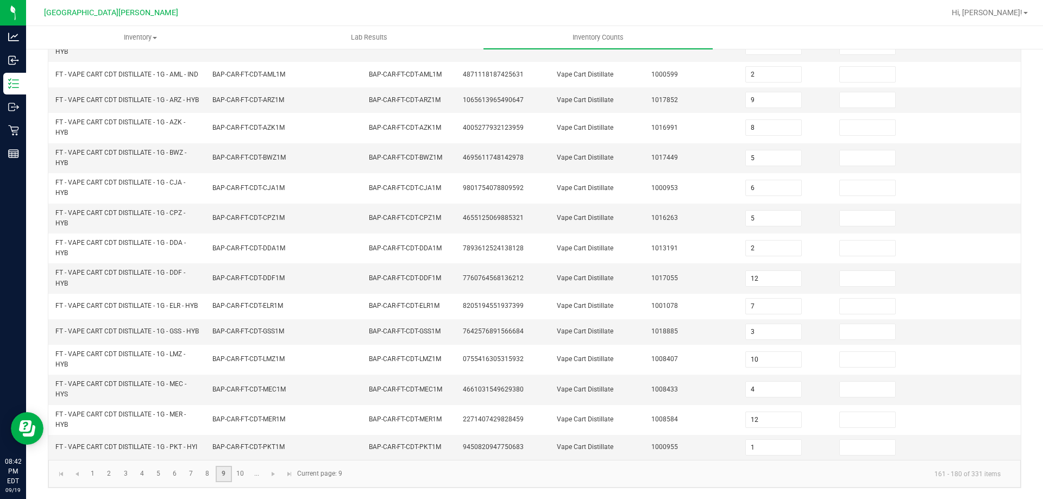
click at [222, 475] on link "9" at bounding box center [224, 474] width 16 height 16
click at [238, 470] on link "10" at bounding box center [241, 474] width 16 height 16
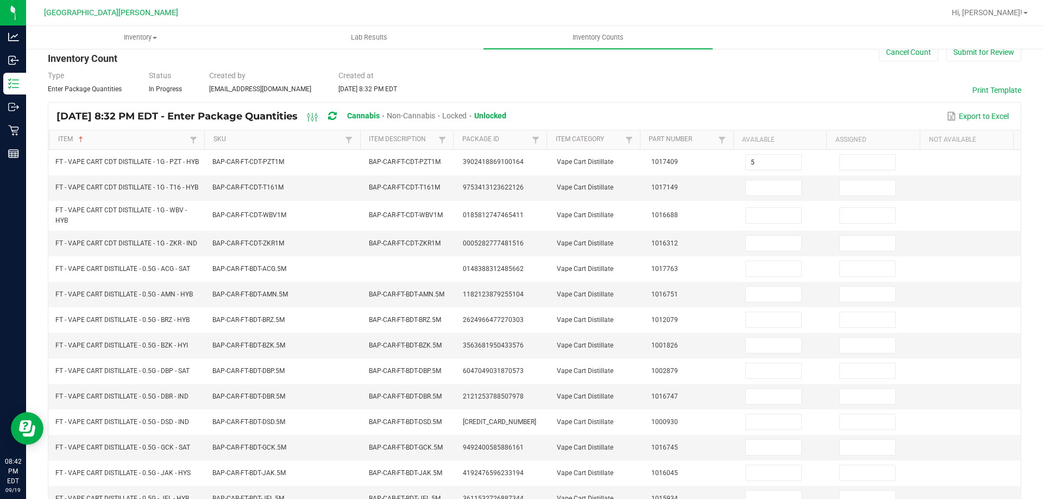
scroll to position [0, 0]
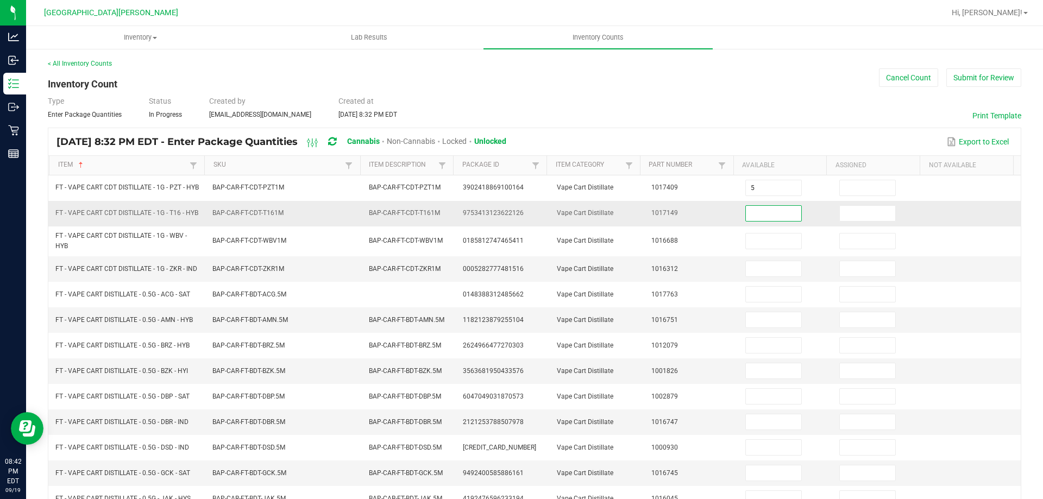
click at [751, 220] on input at bounding box center [773, 213] width 55 height 15
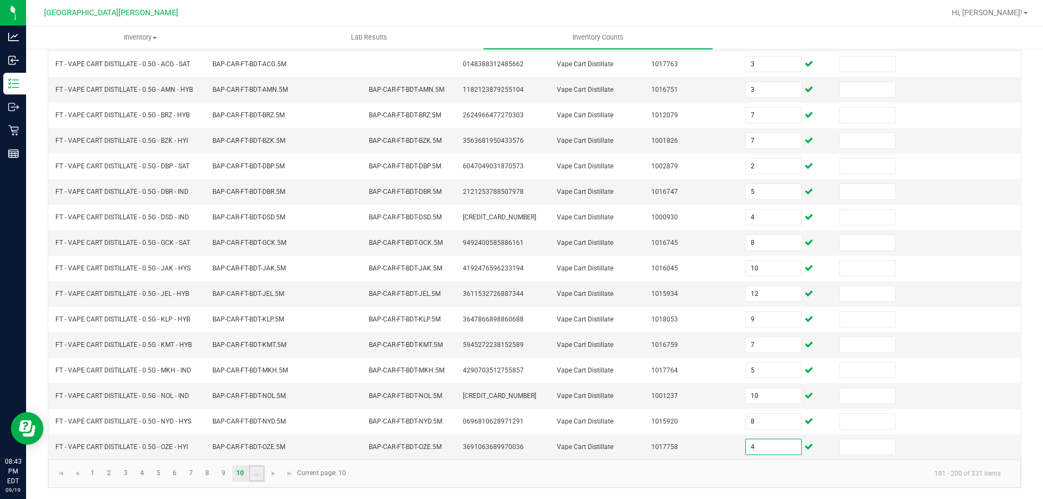
click at [257, 473] on link "..." at bounding box center [257, 474] width 16 height 16
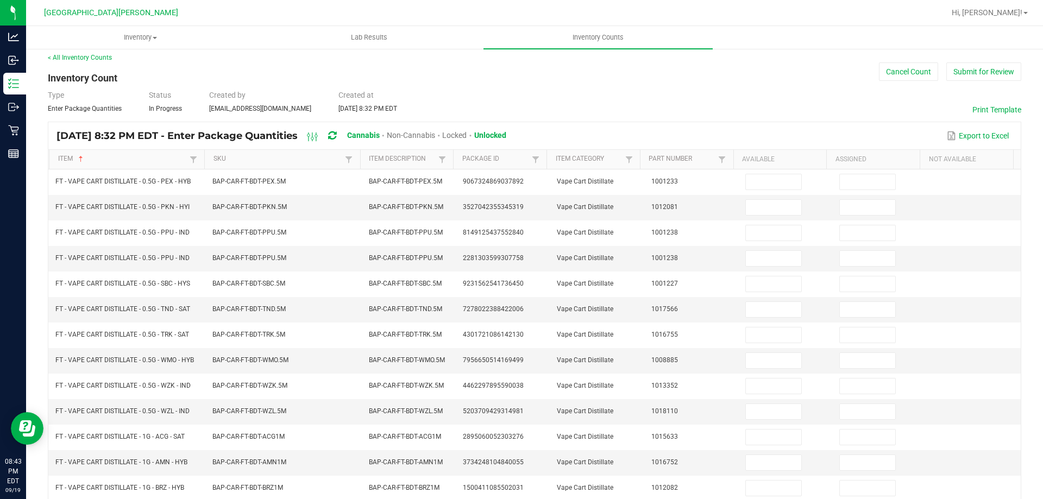
scroll to position [0, 0]
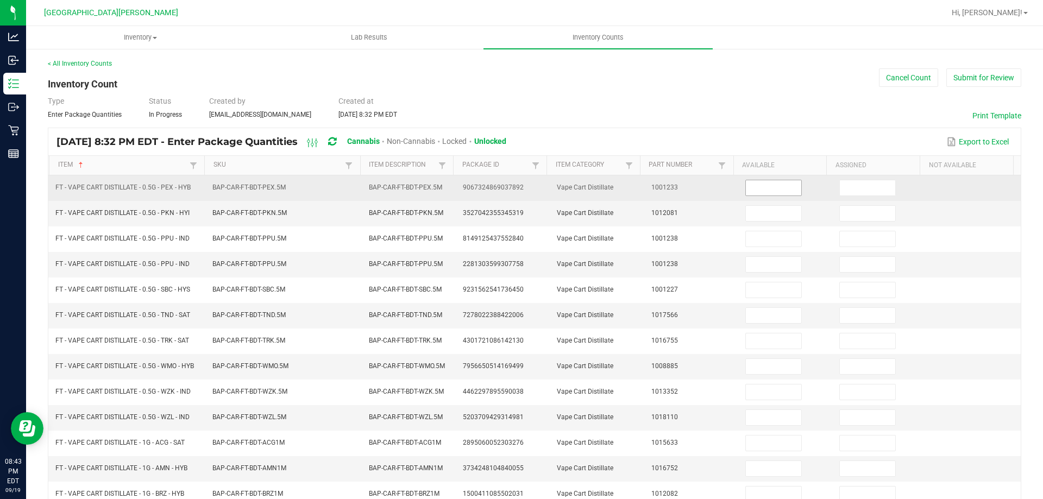
click at [756, 189] on input at bounding box center [773, 187] width 55 height 15
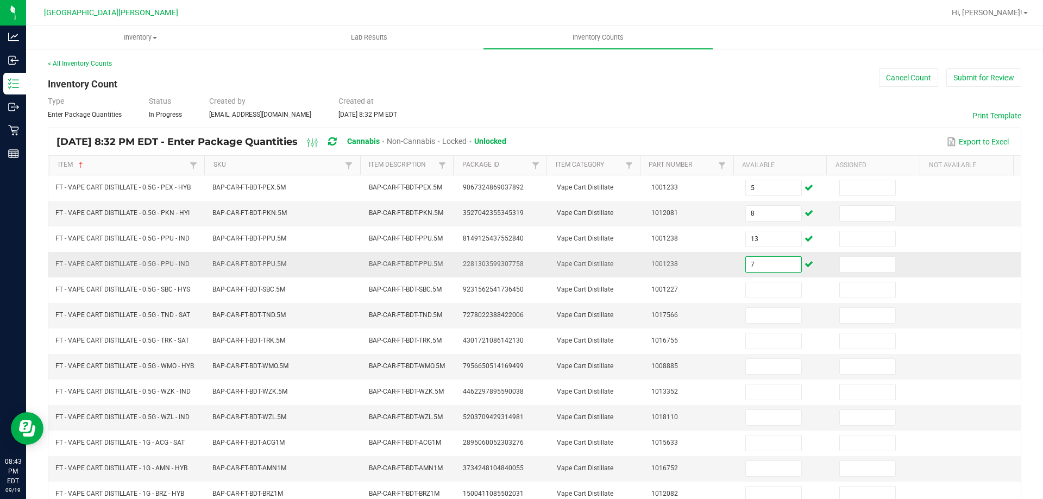
click at [757, 267] on input "7" at bounding box center [773, 264] width 55 height 15
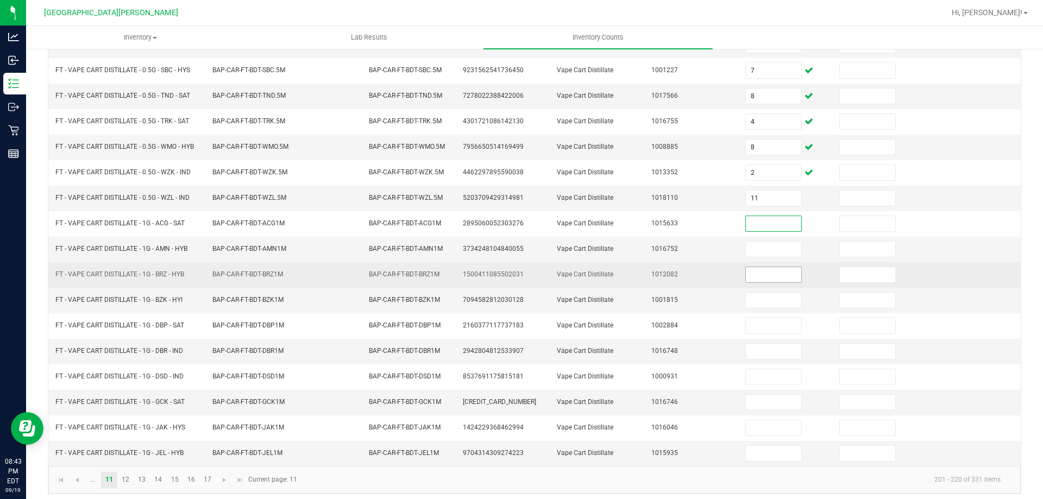
scroll to position [226, 0]
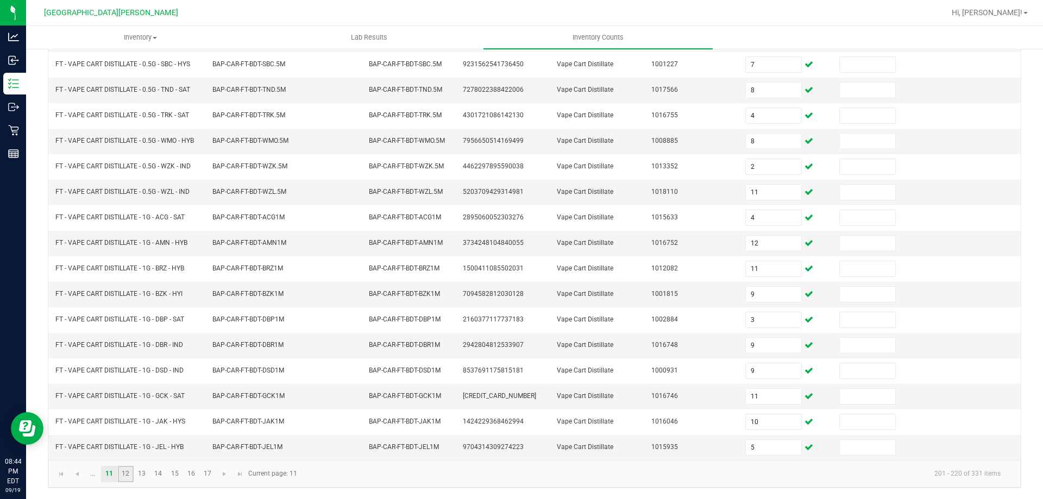
click at [129, 472] on link "12" at bounding box center [126, 474] width 16 height 16
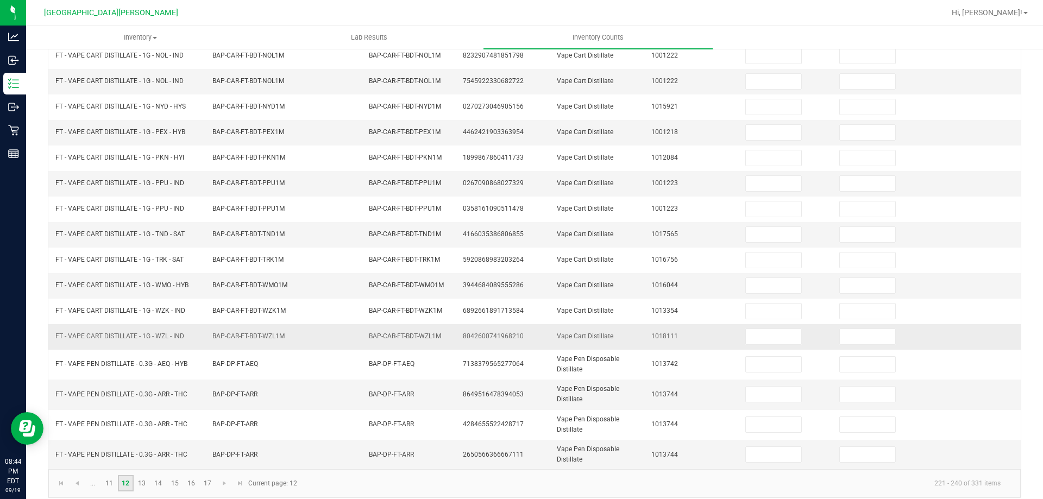
scroll to position [244, 0]
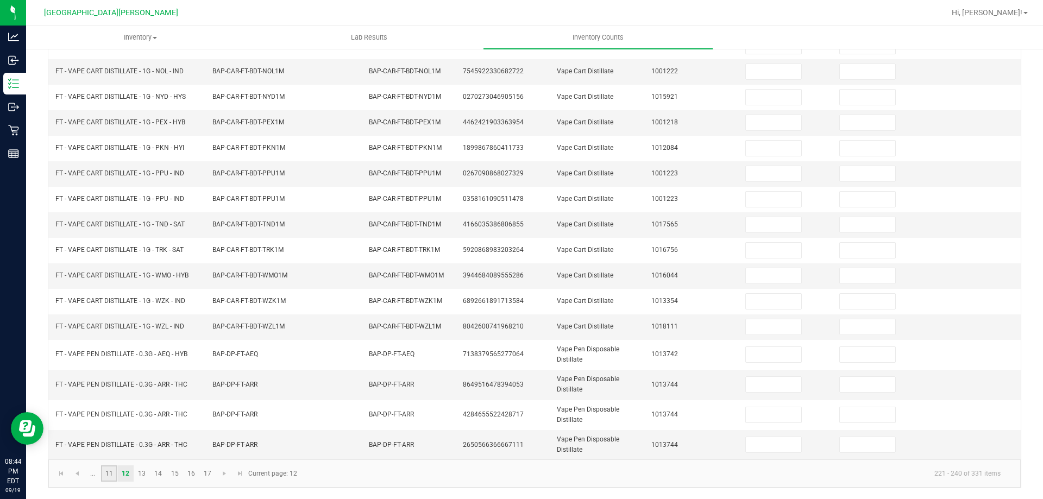
click at [113, 478] on link "11" at bounding box center [109, 474] width 16 height 16
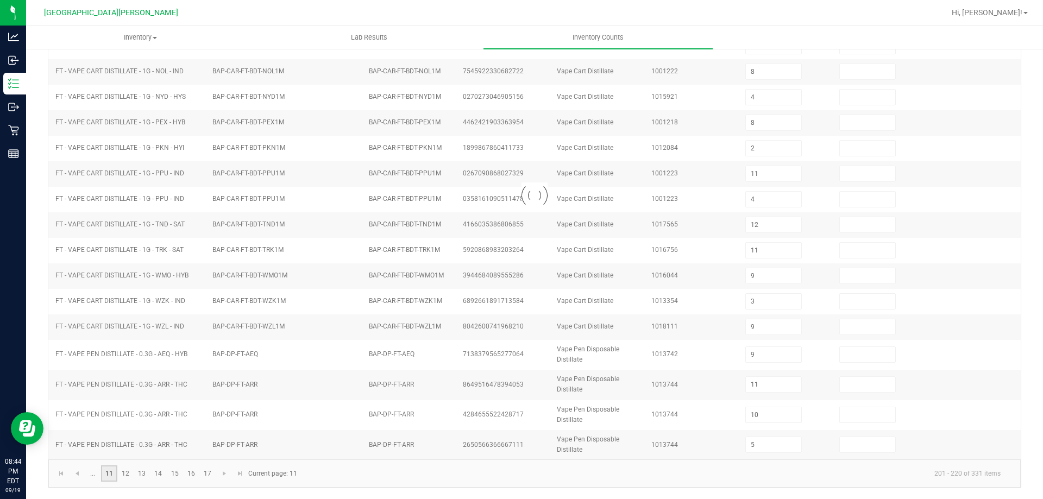
scroll to position [226, 0]
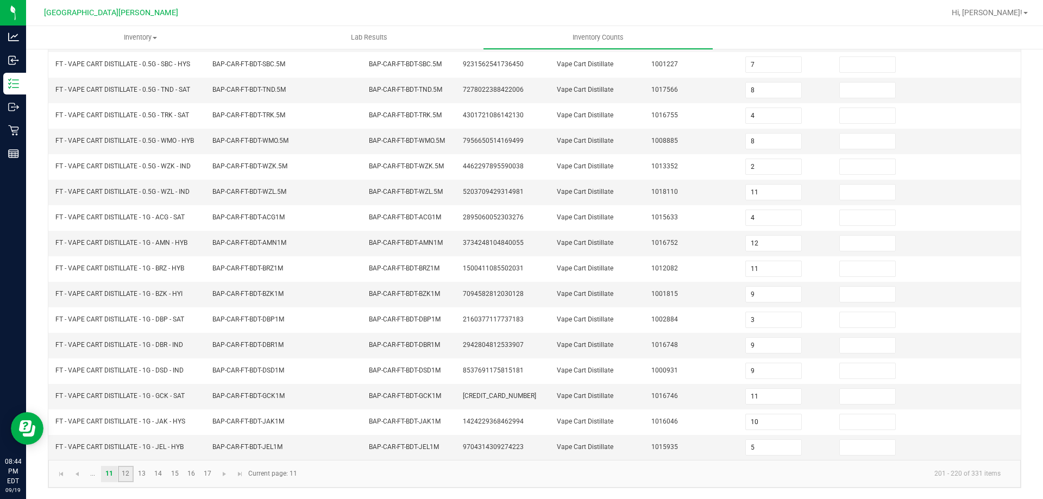
click at [124, 470] on link "12" at bounding box center [126, 474] width 16 height 16
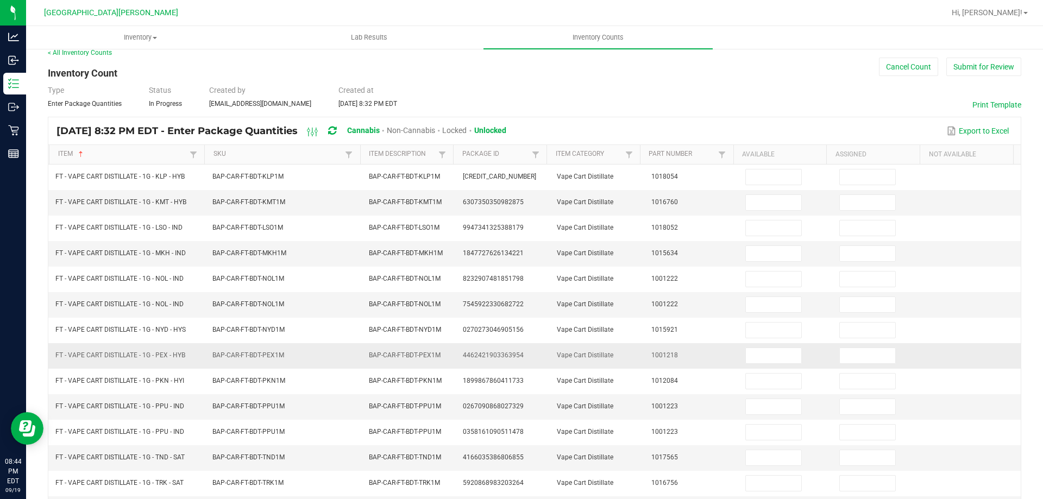
scroll to position [0, 0]
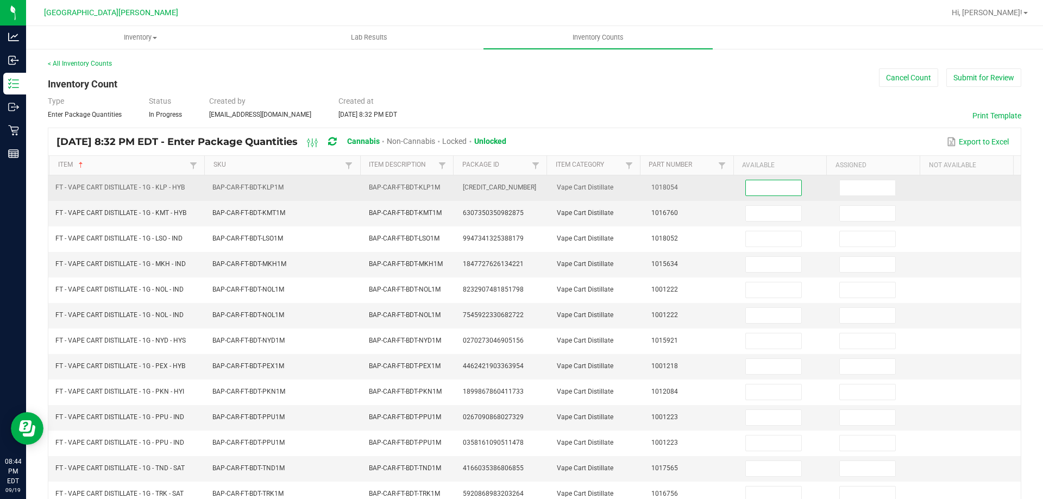
click at [766, 190] on input at bounding box center [773, 187] width 55 height 15
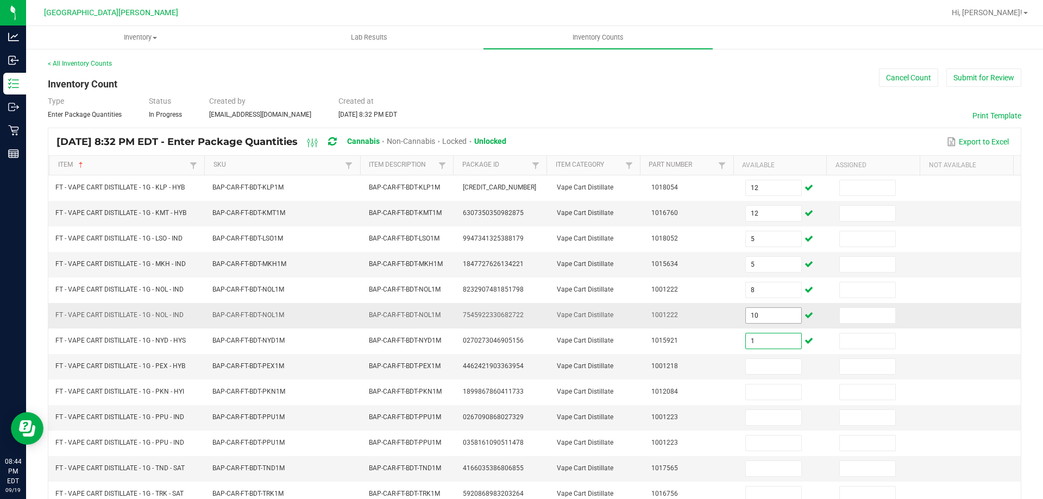
click at [773, 322] on input "10" at bounding box center [773, 315] width 55 height 15
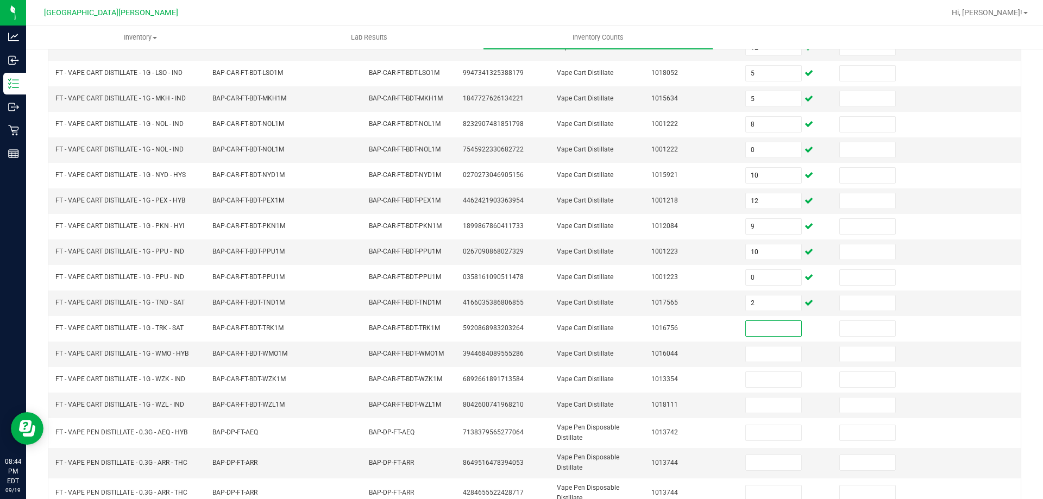
scroll to position [244, 0]
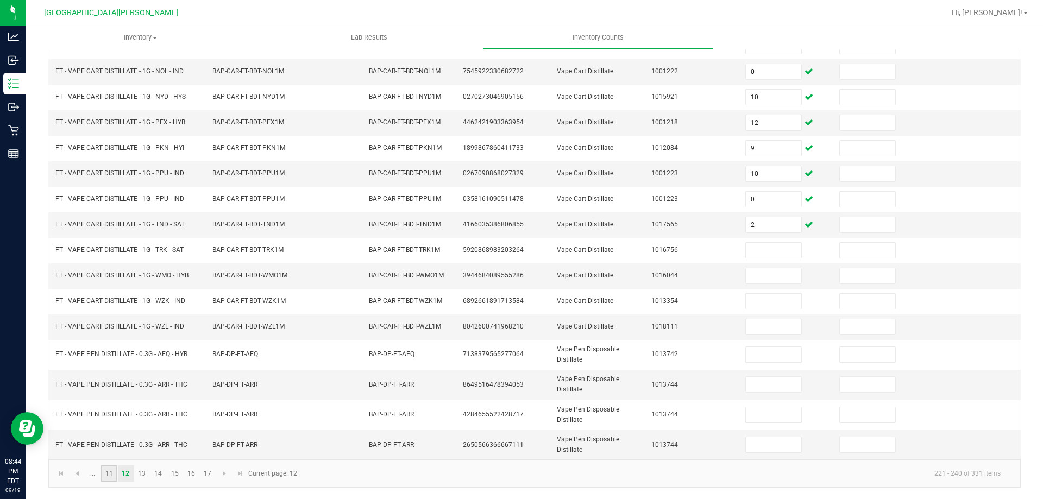
click at [106, 467] on link "11" at bounding box center [109, 474] width 16 height 16
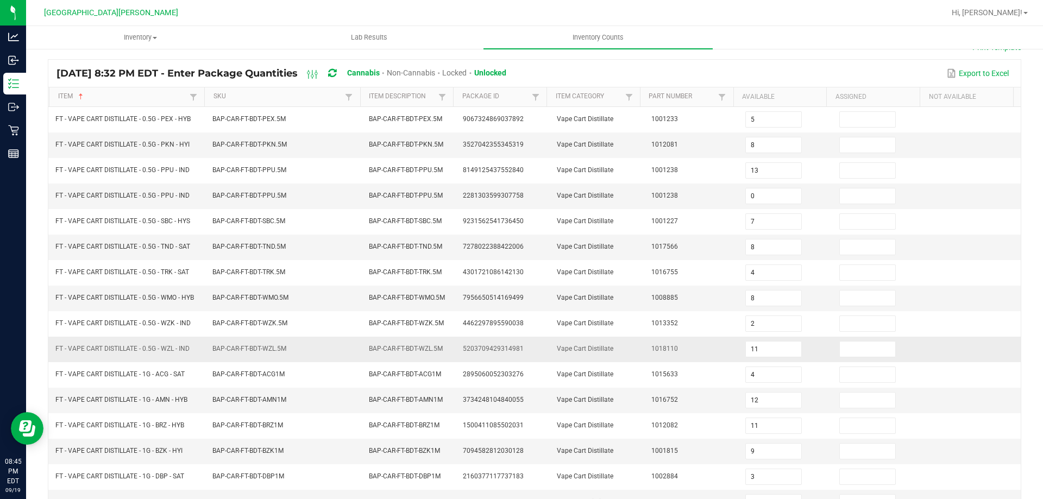
scroll to position [62, 0]
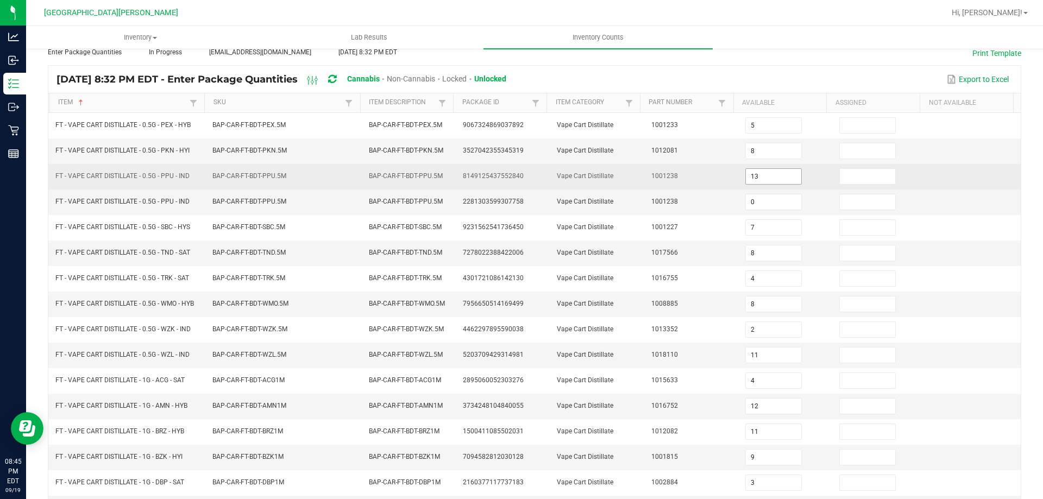
click at [771, 176] on input "13" at bounding box center [773, 176] width 55 height 15
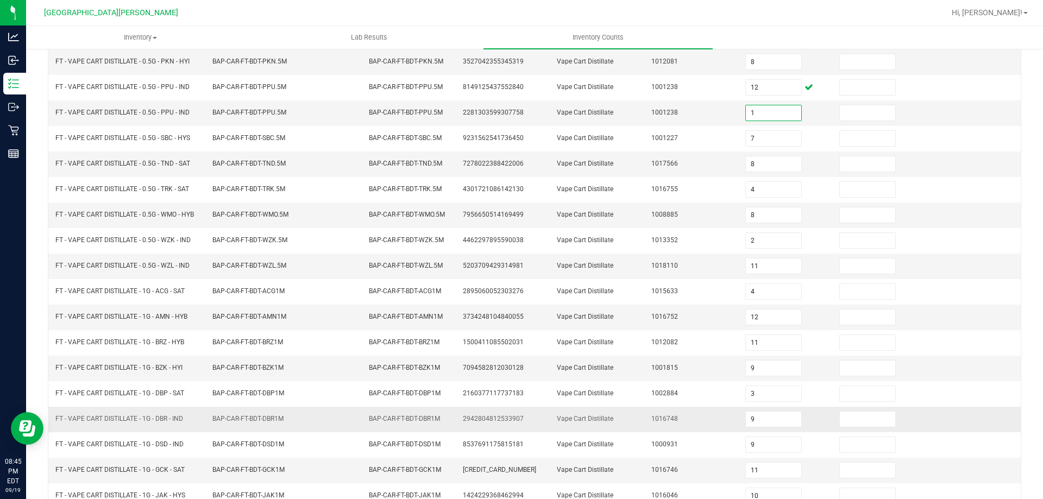
scroll to position [226, 0]
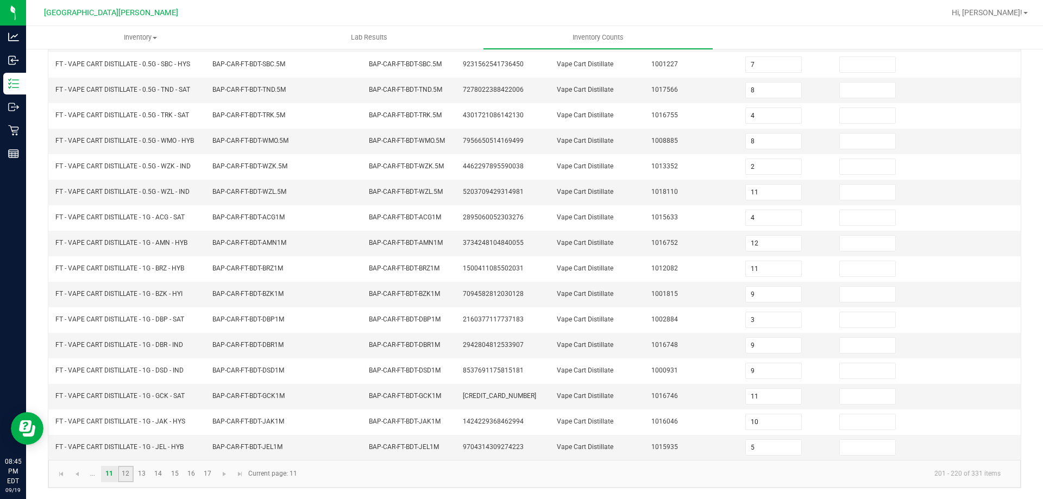
click at [122, 472] on link "12" at bounding box center [126, 474] width 16 height 16
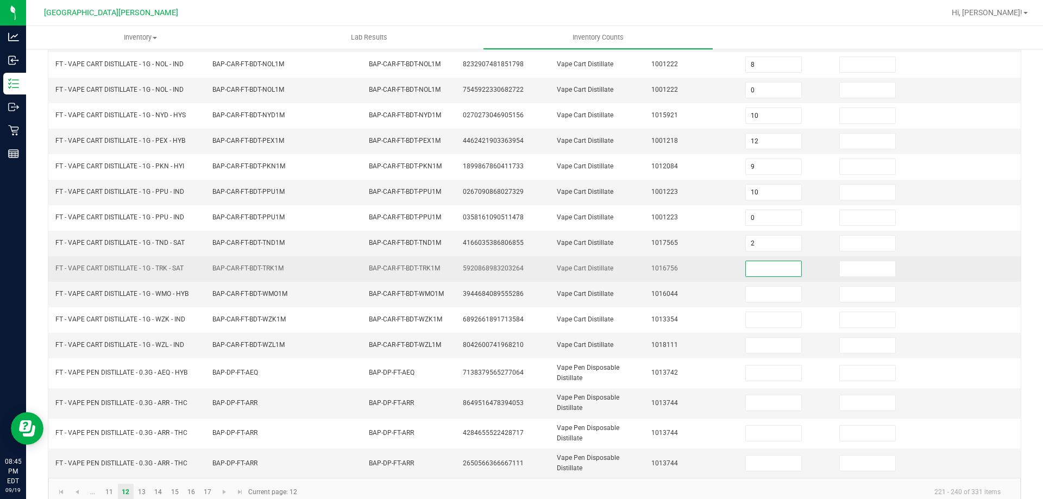
click at [762, 267] on input at bounding box center [773, 268] width 55 height 15
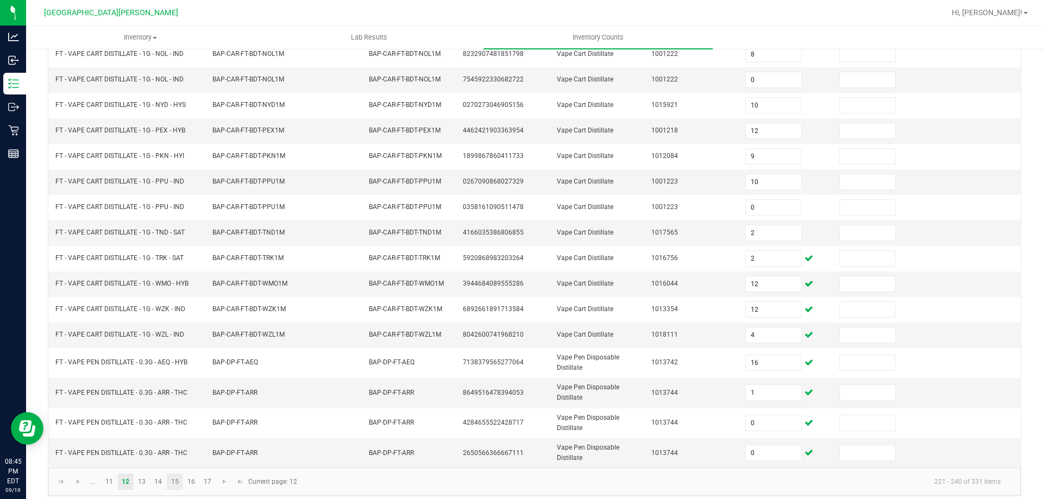
scroll to position [244, 0]
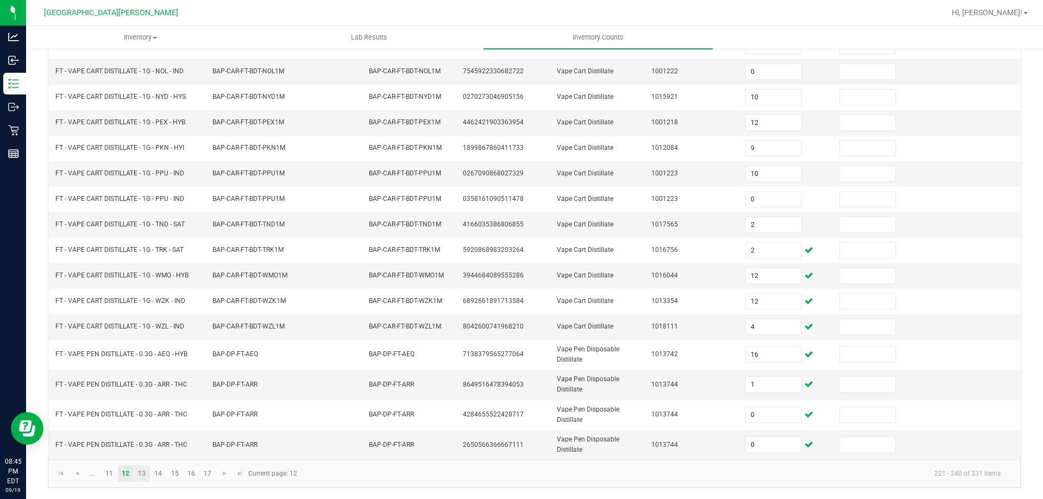
click at [141, 470] on link "13" at bounding box center [142, 474] width 16 height 16
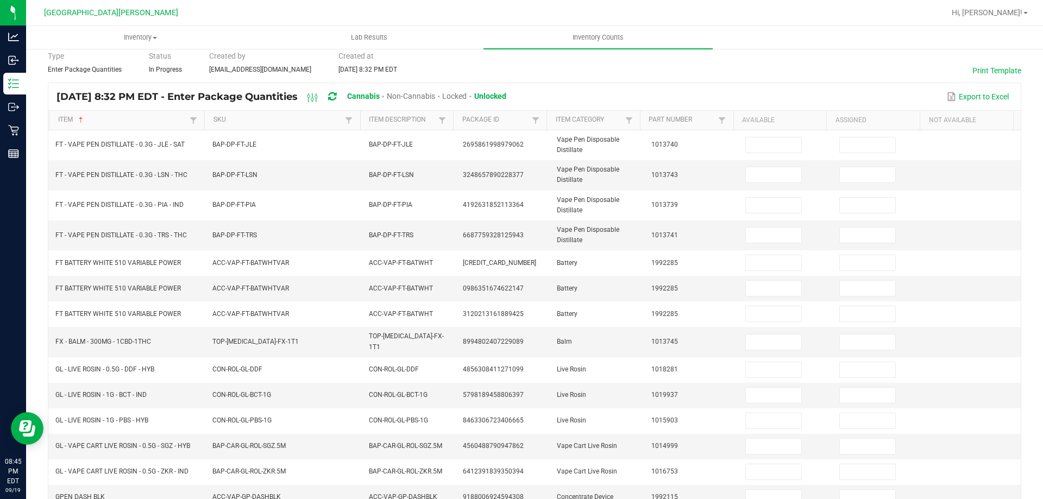
scroll to position [0, 0]
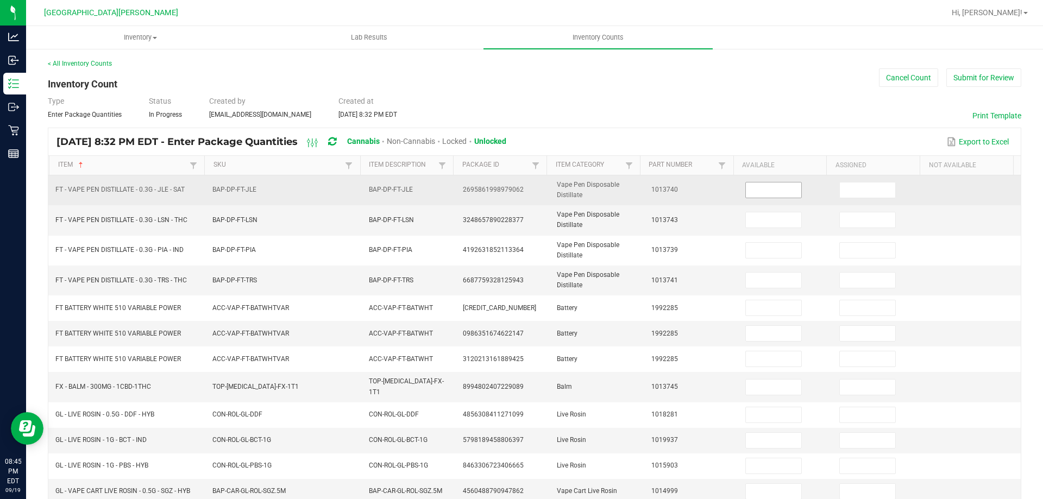
click at [770, 193] on input at bounding box center [773, 190] width 55 height 15
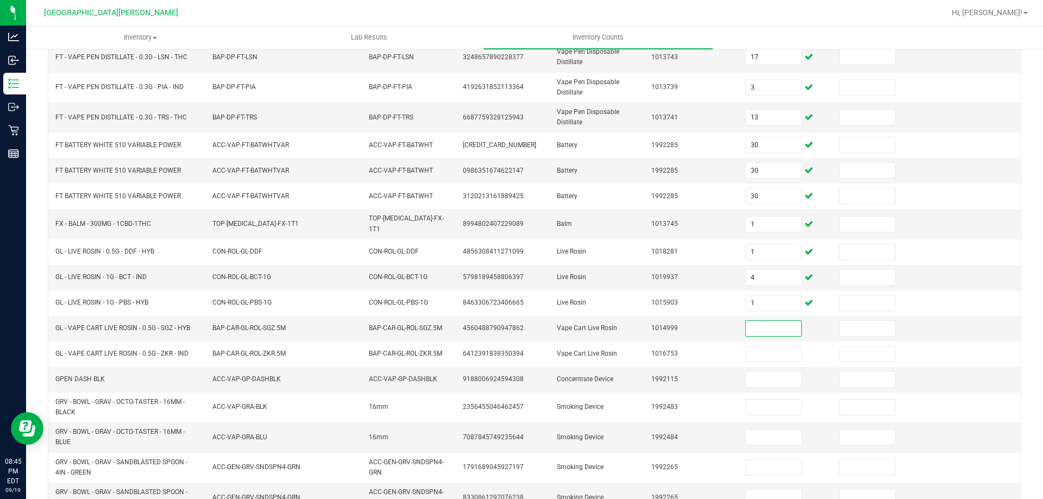
scroll to position [271, 0]
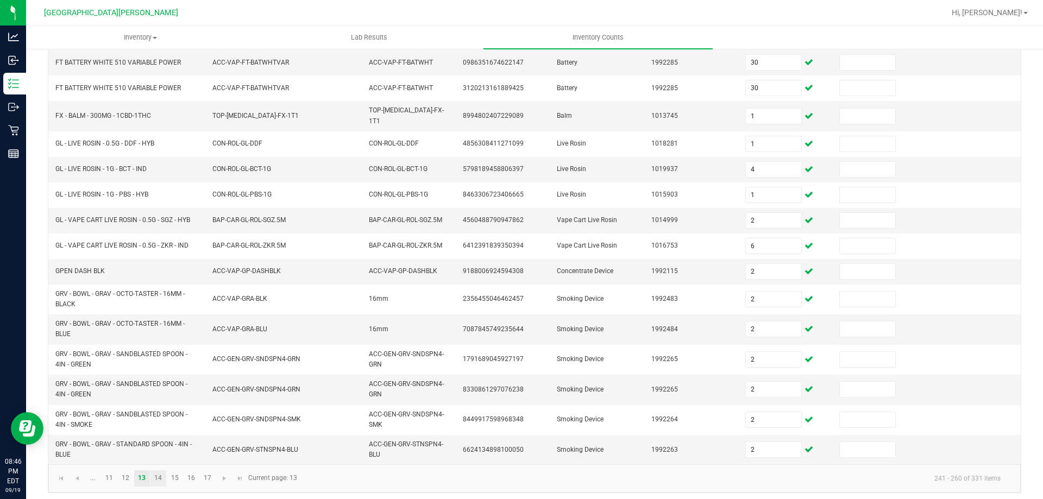
click at [154, 473] on link "14" at bounding box center [159, 479] width 16 height 16
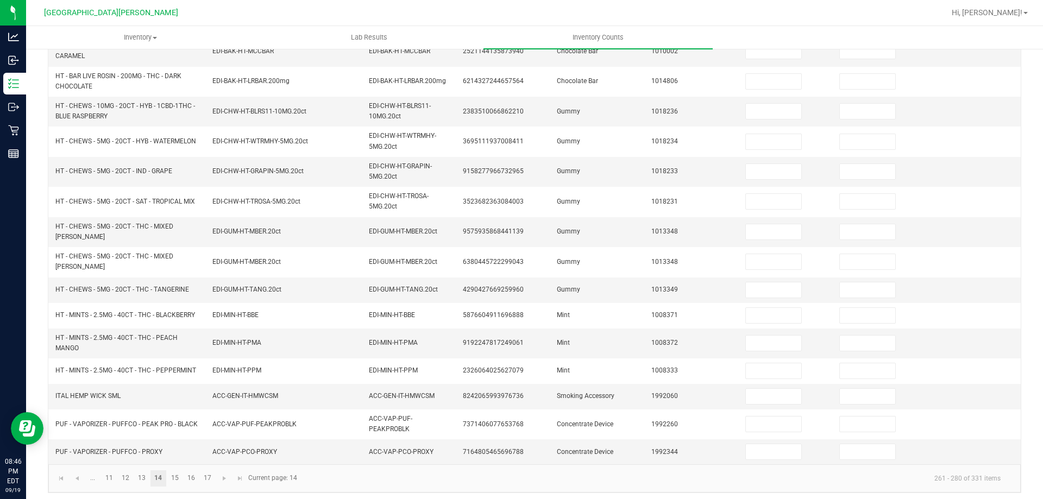
scroll to position [0, 0]
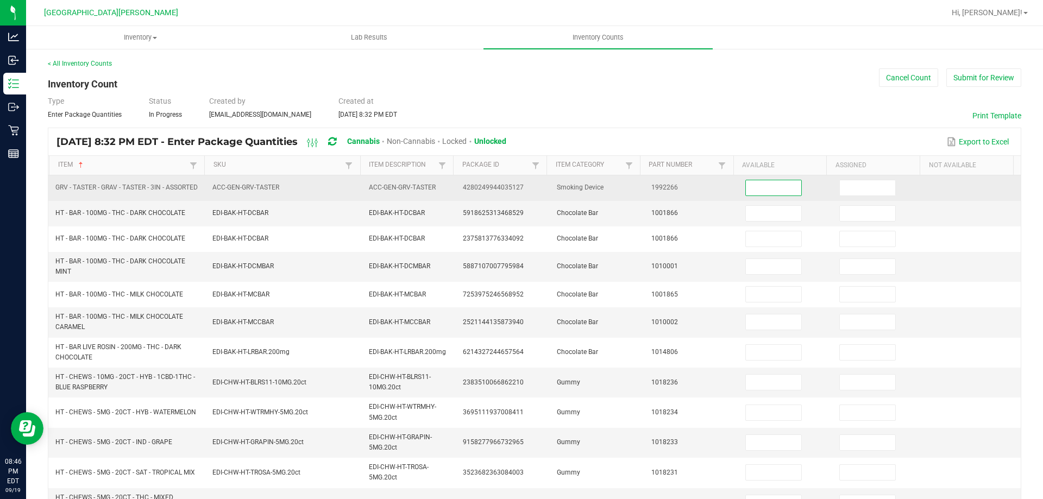
click at [761, 187] on input at bounding box center [773, 187] width 55 height 15
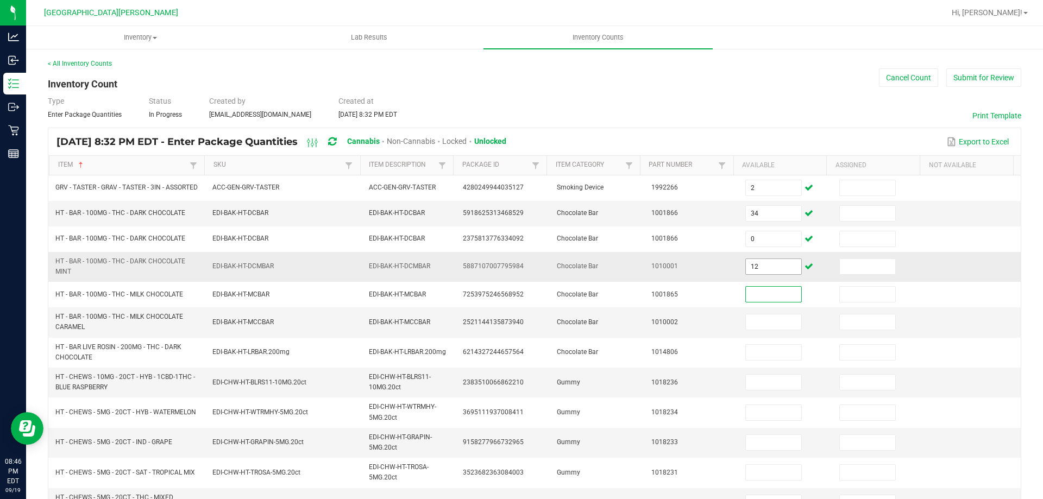
drag, startPoint x: 764, startPoint y: 269, endPoint x: 755, endPoint y: 268, distance: 8.7
click at [764, 268] on input "12" at bounding box center [773, 266] width 55 height 15
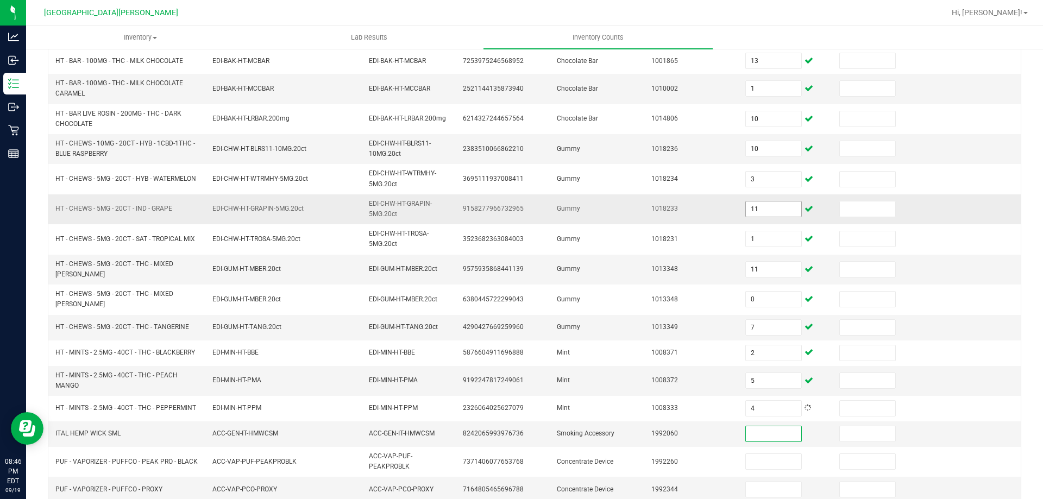
scroll to position [271, 0]
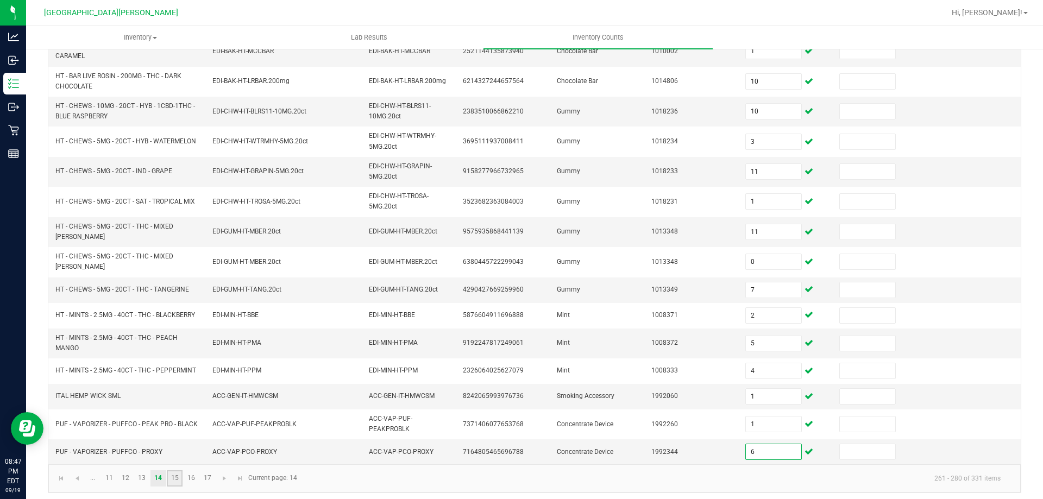
click at [178, 471] on link "15" at bounding box center [175, 479] width 16 height 16
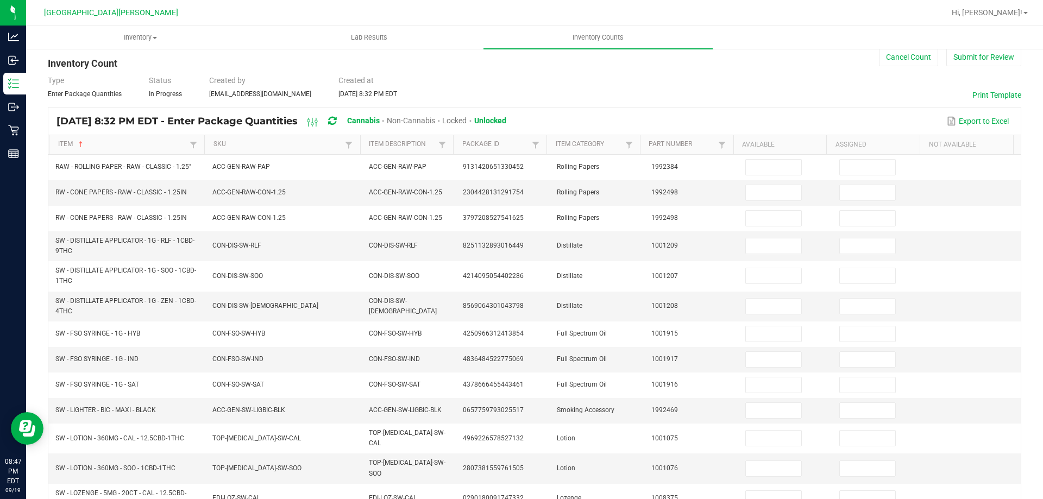
scroll to position [0, 0]
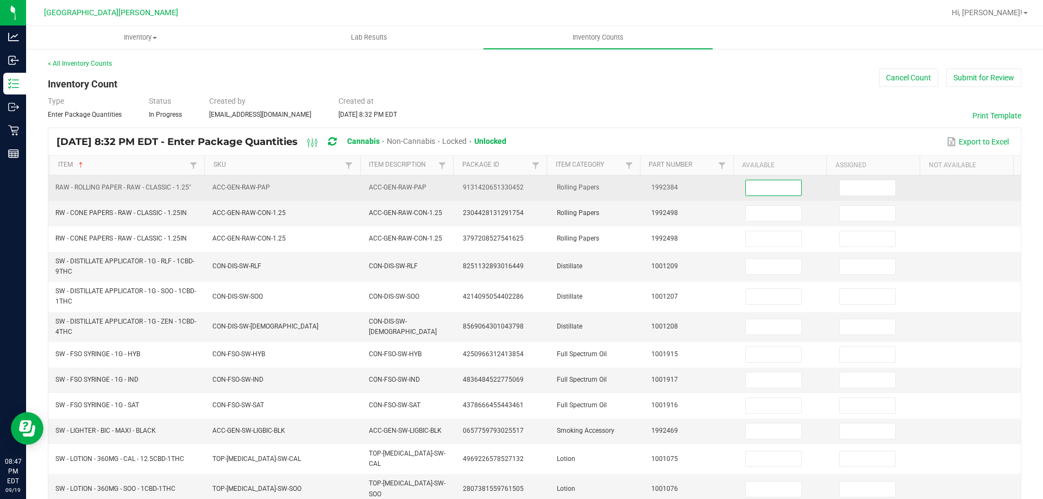
click at [771, 193] on input at bounding box center [773, 187] width 55 height 15
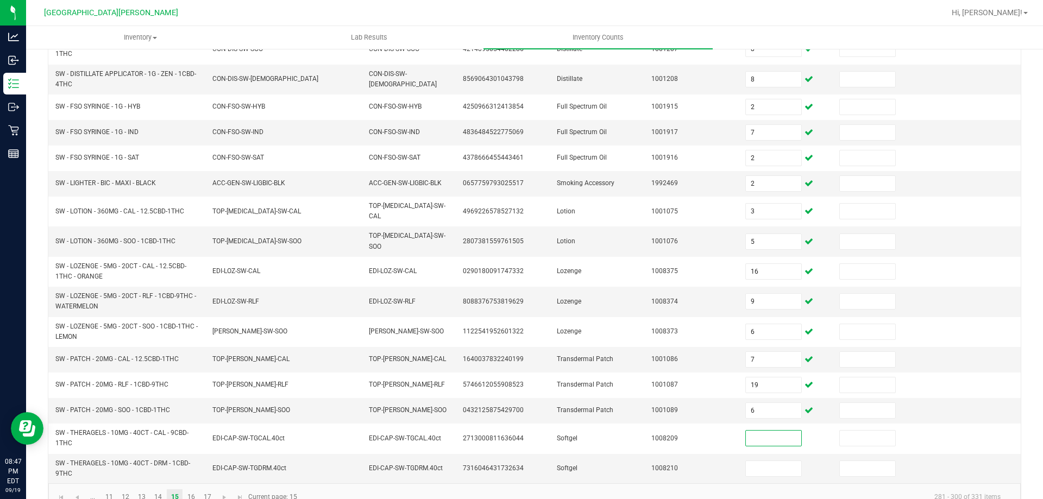
scroll to position [262, 0]
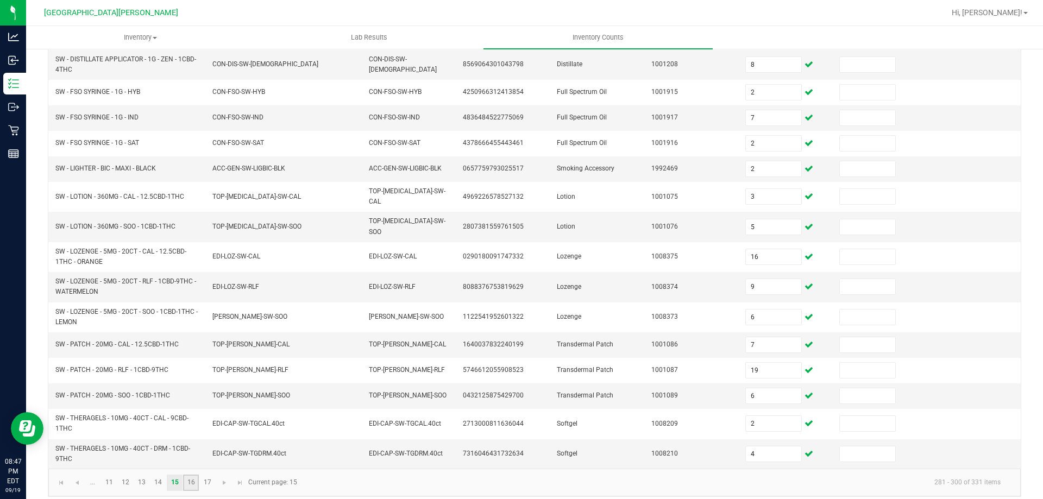
click at [195, 475] on link "16" at bounding box center [191, 483] width 16 height 16
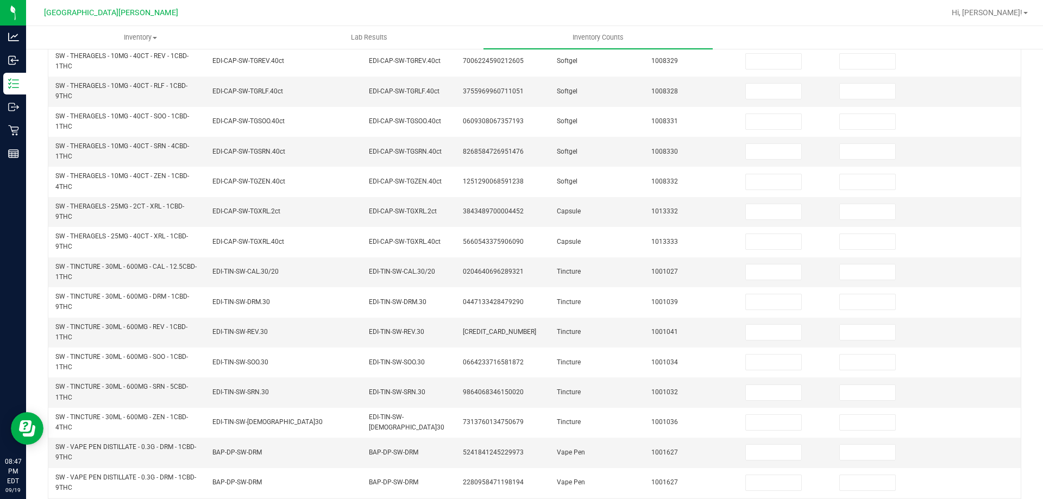
scroll to position [0, 0]
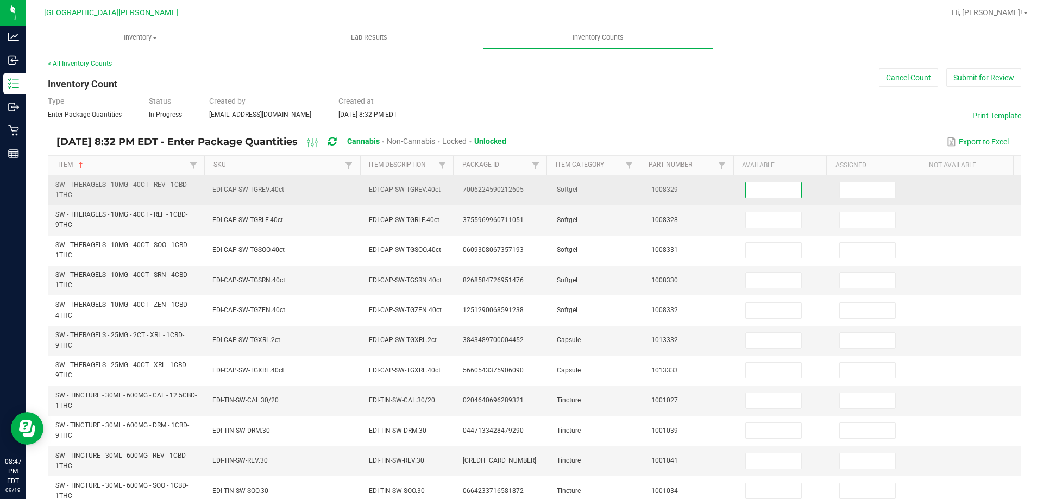
click at [756, 185] on input at bounding box center [773, 190] width 55 height 15
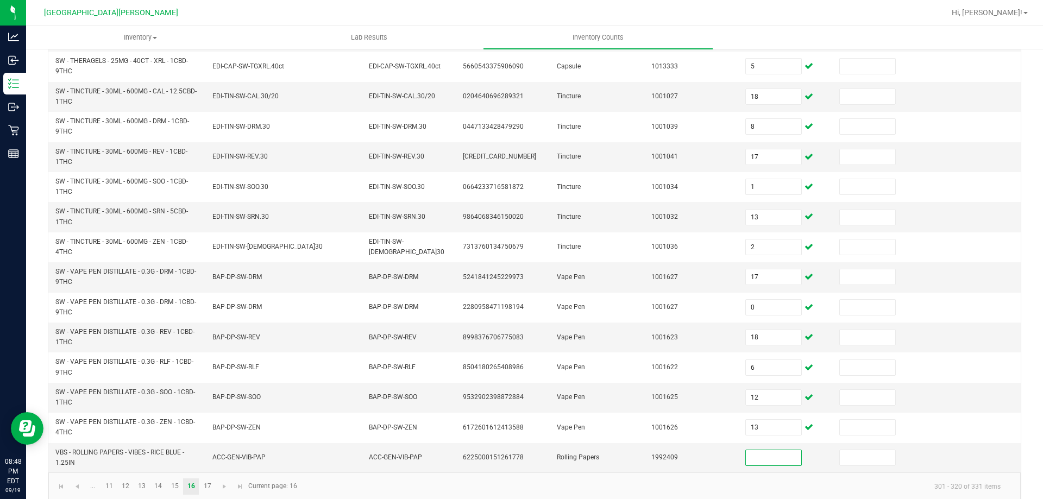
scroll to position [317, 0]
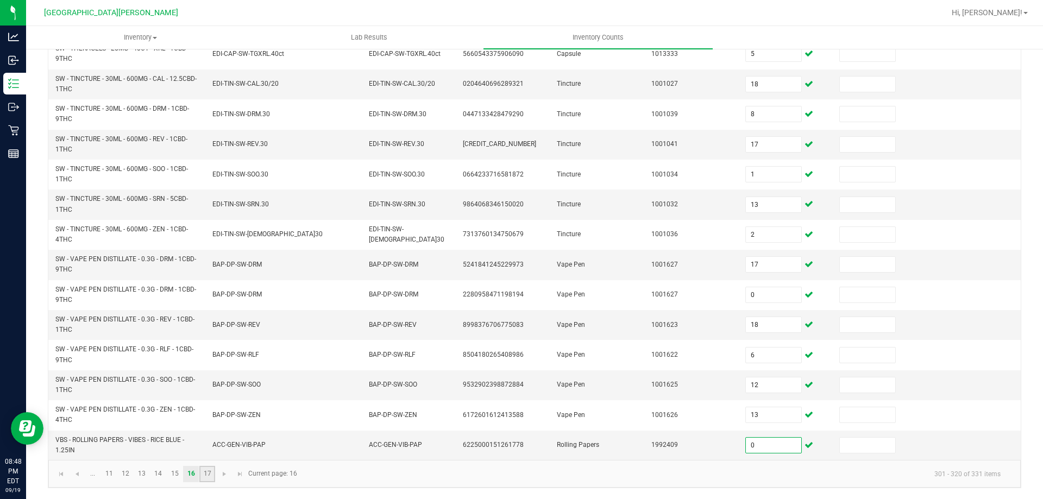
click at [205, 475] on link "17" at bounding box center [207, 474] width 16 height 16
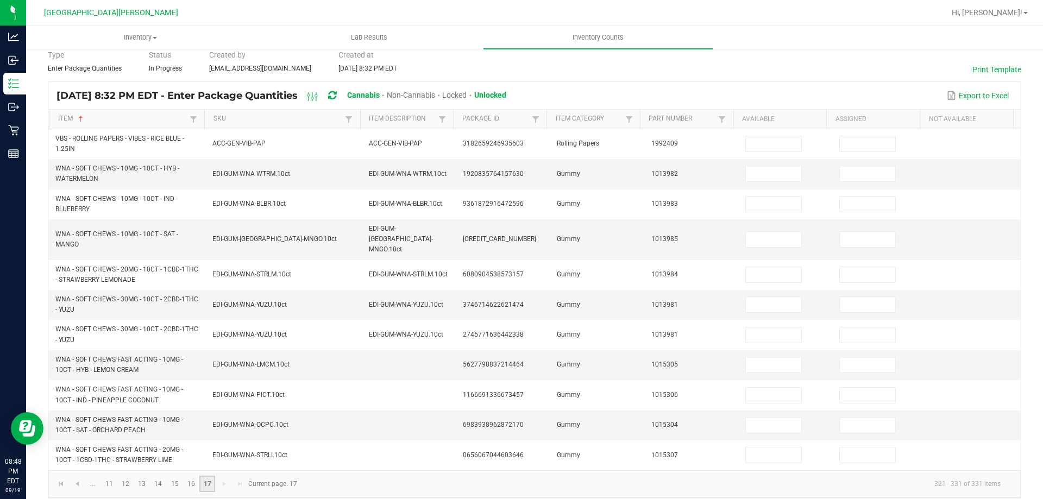
scroll to position [0, 0]
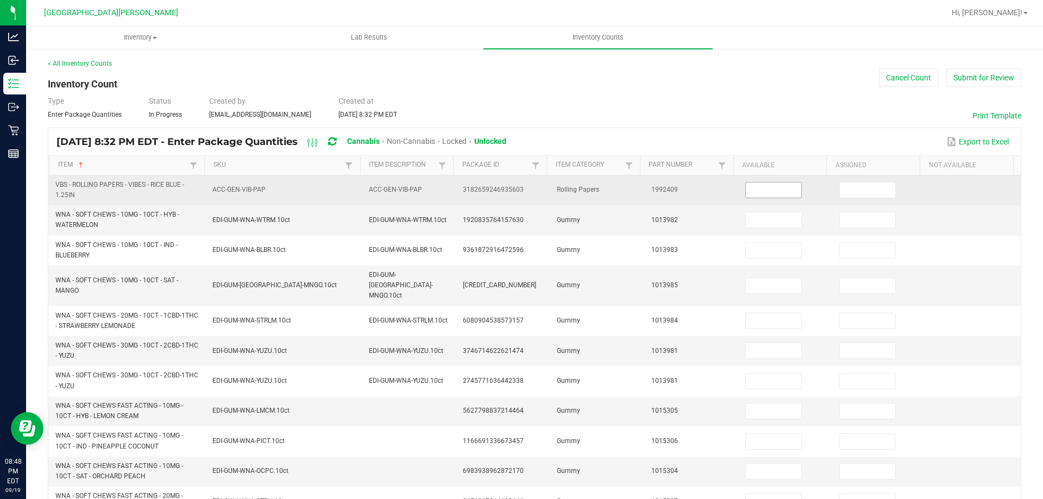
click at [758, 191] on input at bounding box center [773, 190] width 55 height 15
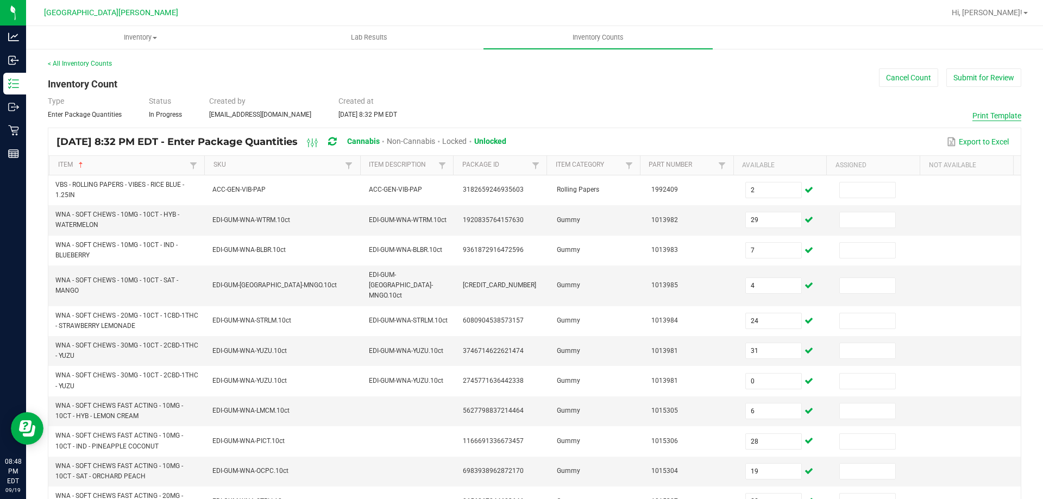
click at [974, 73] on button "Submit for Review" at bounding box center [984, 77] width 75 height 18
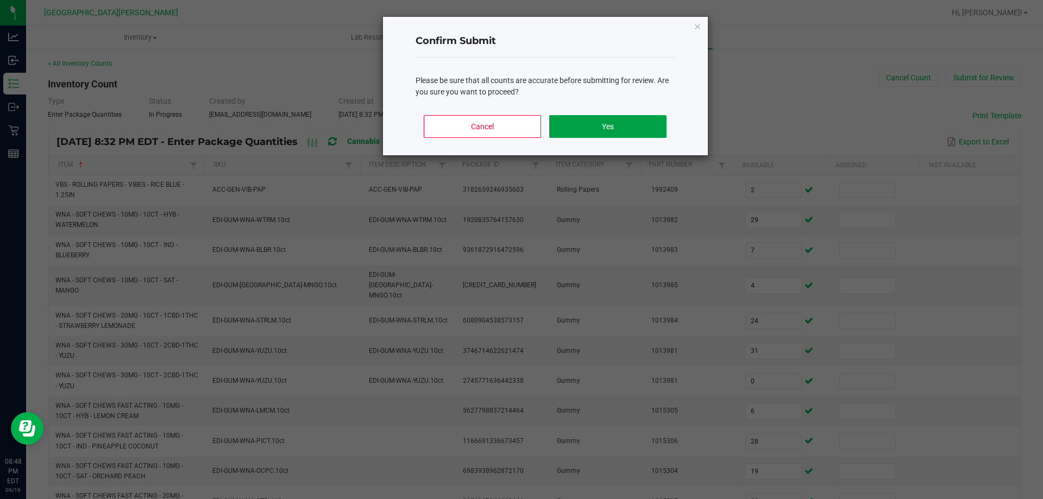
drag, startPoint x: 590, startPoint y: 116, endPoint x: 590, endPoint y: 125, distance: 9.2
click at [590, 123] on button "Yes" at bounding box center [607, 126] width 117 height 23
